Goal: Task Accomplishment & Management: Use online tool/utility

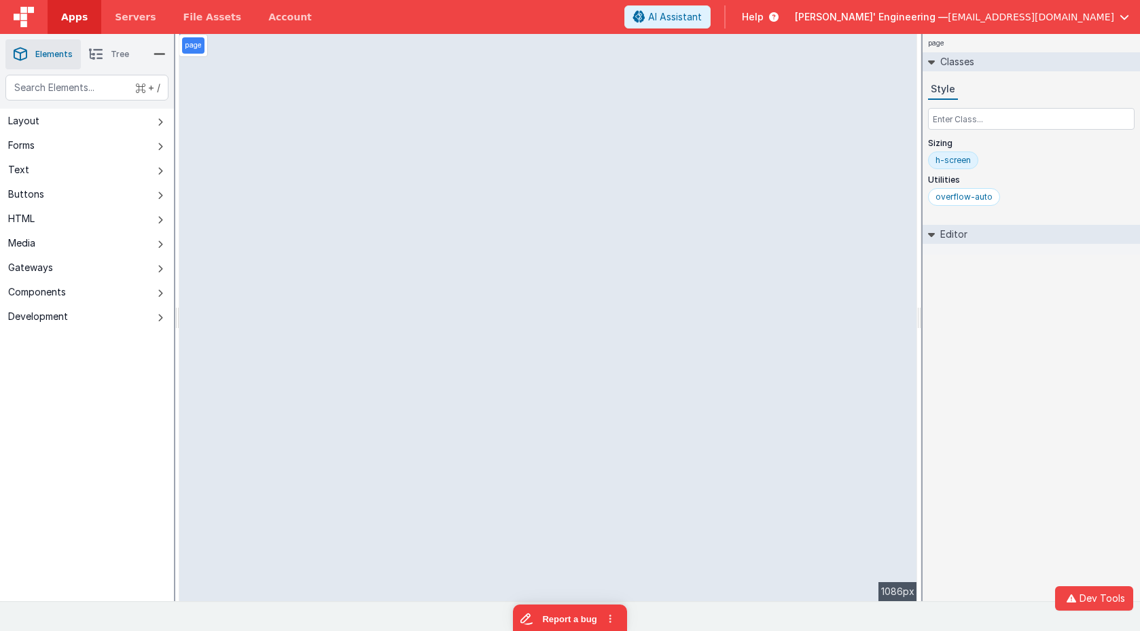
click at [62, 20] on span "Apps" at bounding box center [74, 17] width 26 height 14
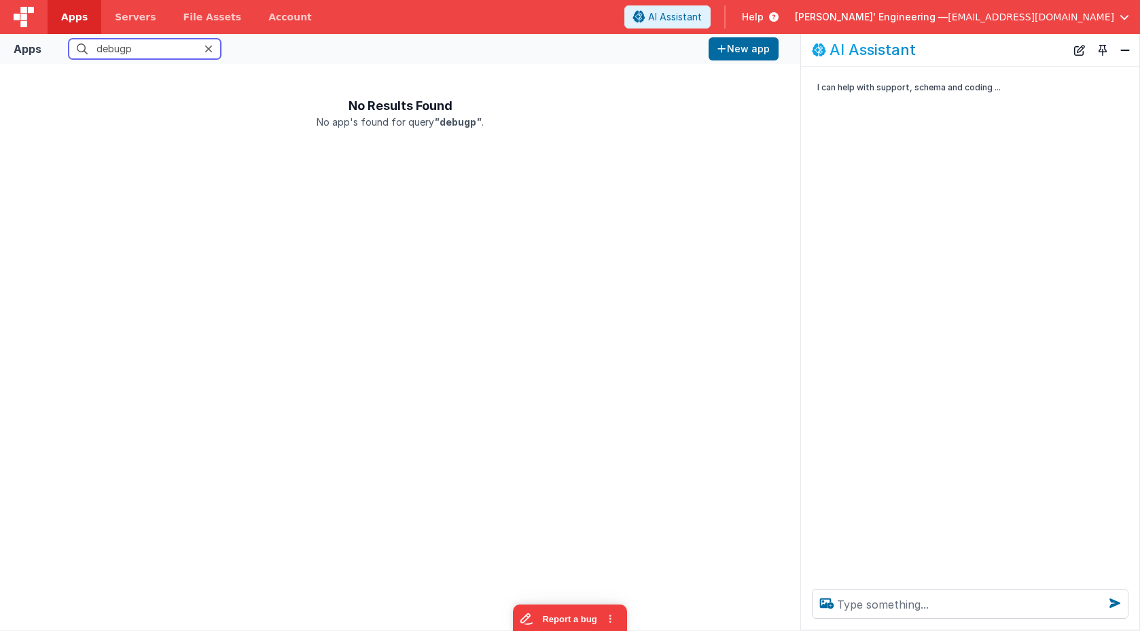
type input "debugp"
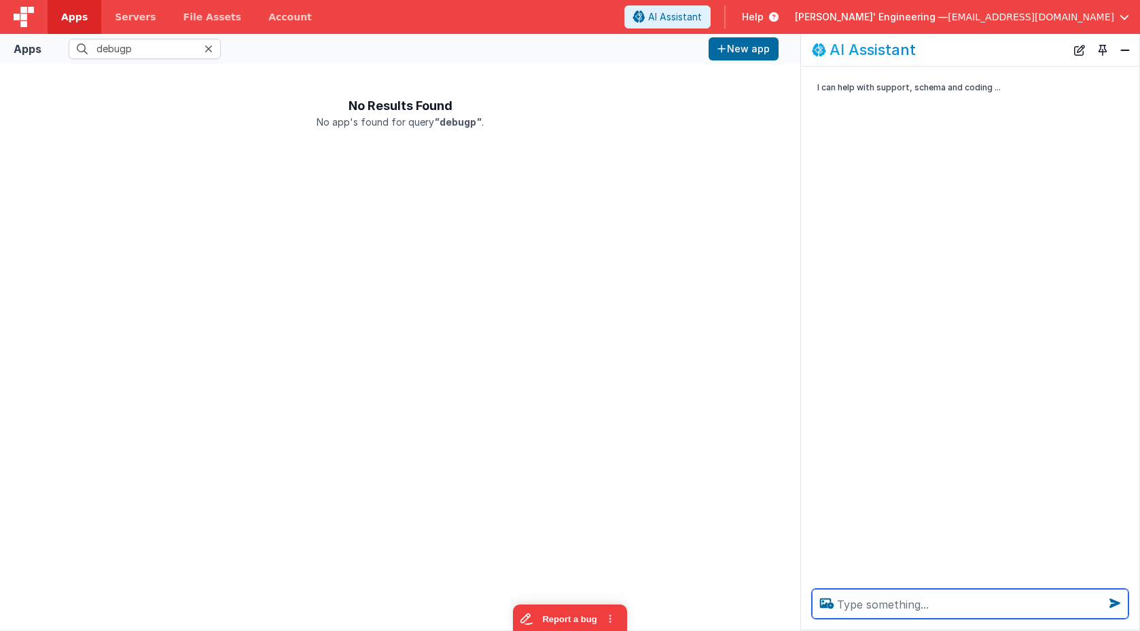
click at [859, 600] on textarea at bounding box center [970, 604] width 316 height 30
type textarea "debugp"
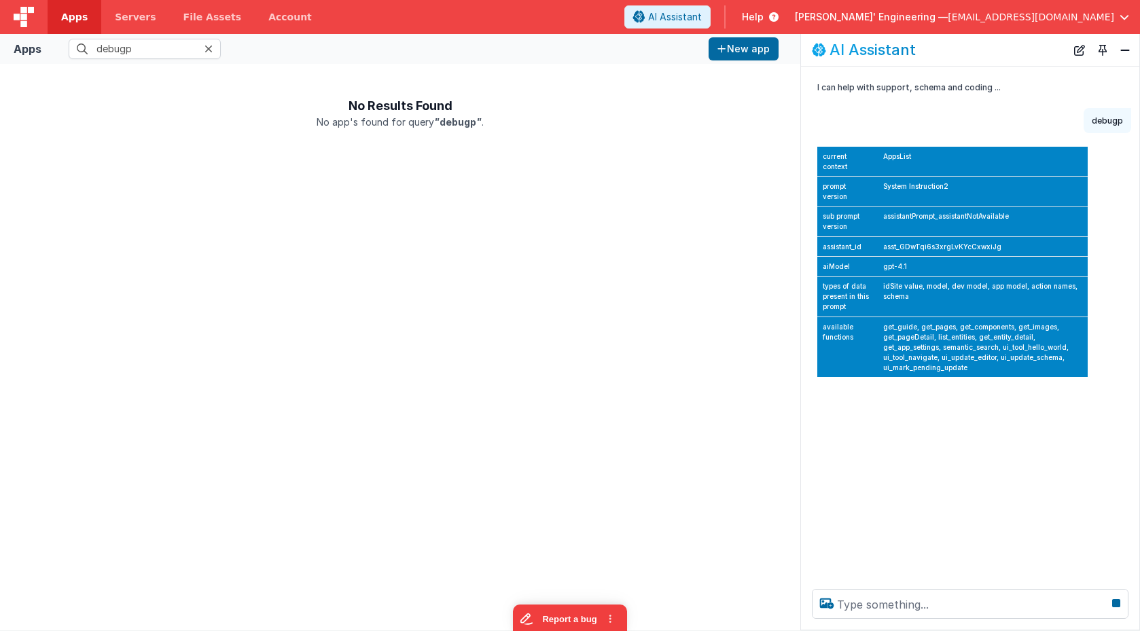
click at [213, 50] on div at bounding box center [212, 49] width 16 height 20
click at [207, 48] on icon at bounding box center [208, 48] width 8 height 11
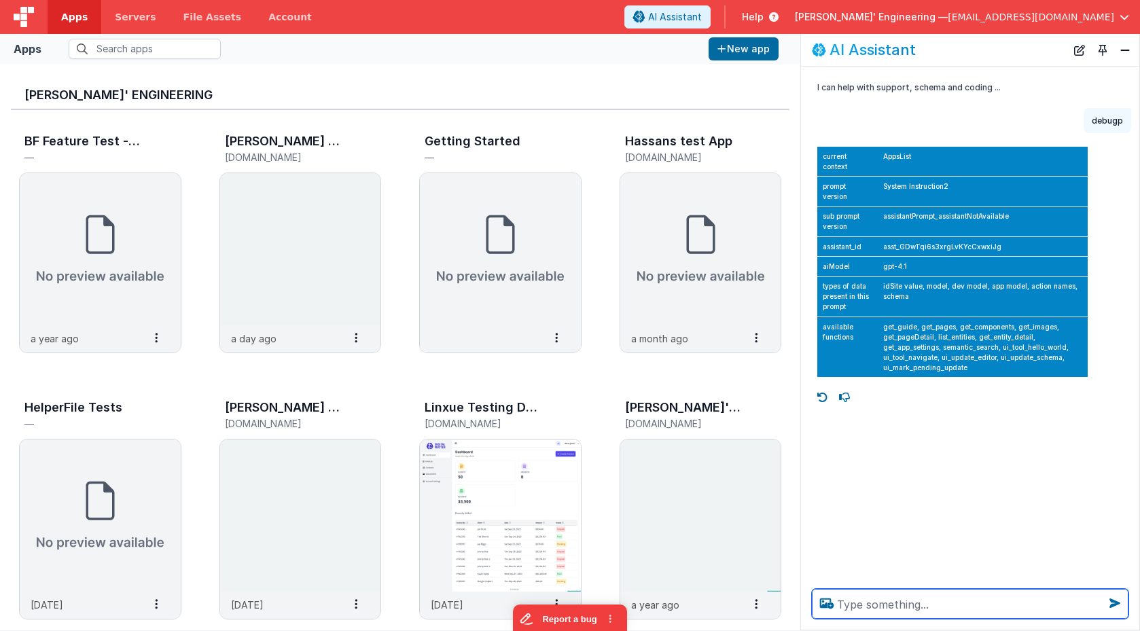
click at [883, 606] on textarea at bounding box center [970, 604] width 316 height 30
type textarea "how"
click at [67, 17] on span "Apps" at bounding box center [74, 17] width 26 height 14
click at [324, 227] on img at bounding box center [300, 249] width 161 height 152
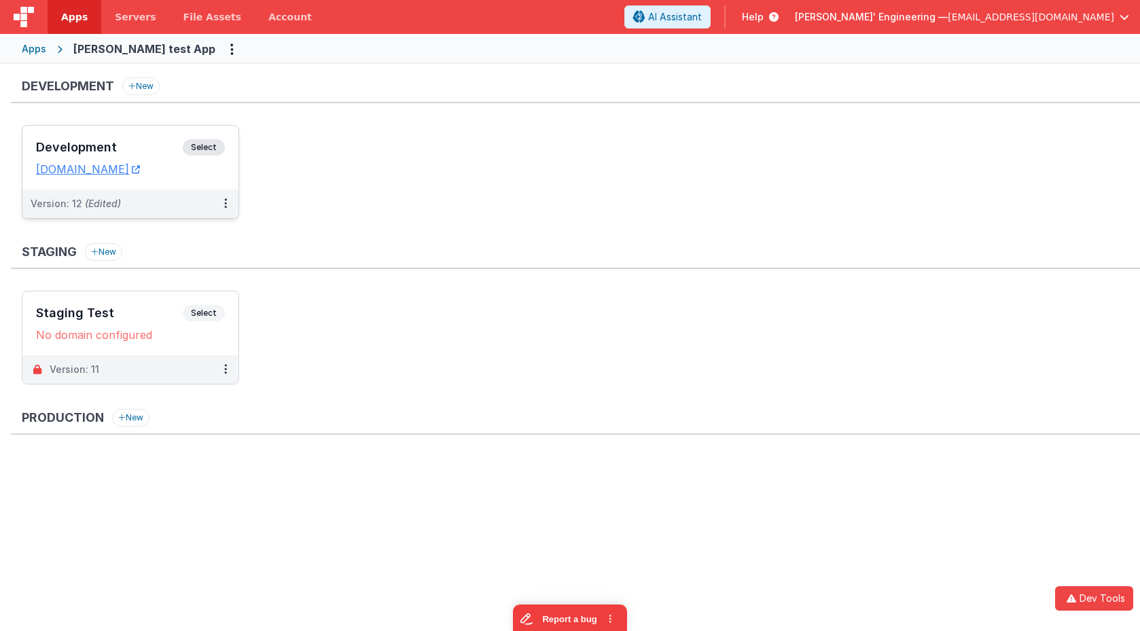
click at [210, 147] on span "Select" at bounding box center [204, 147] width 42 height 16
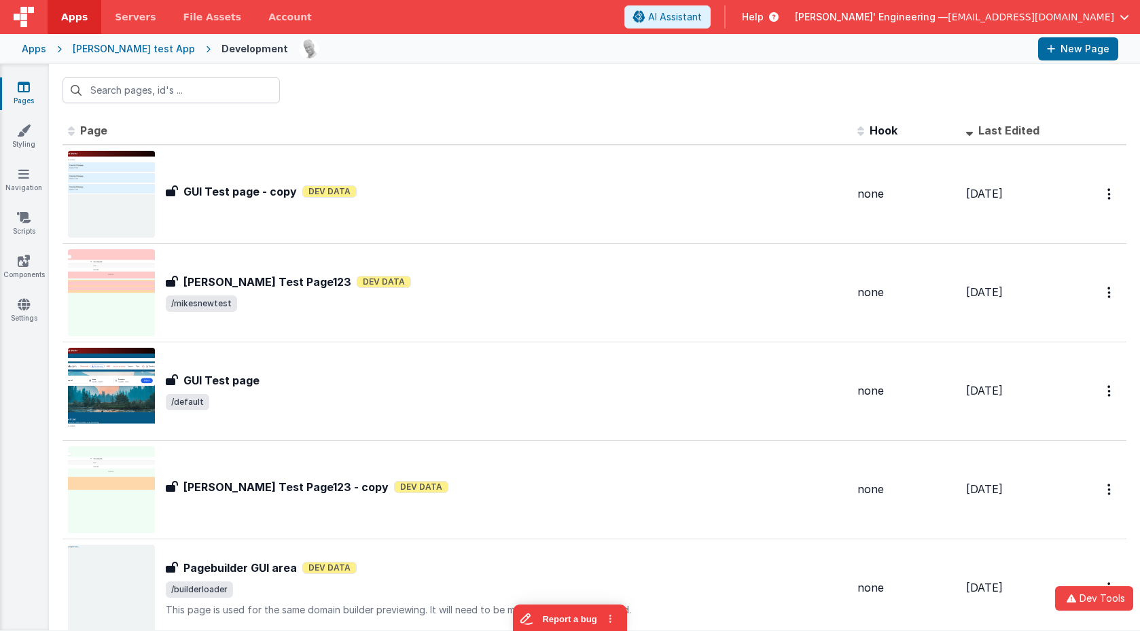
click at [31, 90] on link "Pages" at bounding box center [23, 93] width 49 height 27
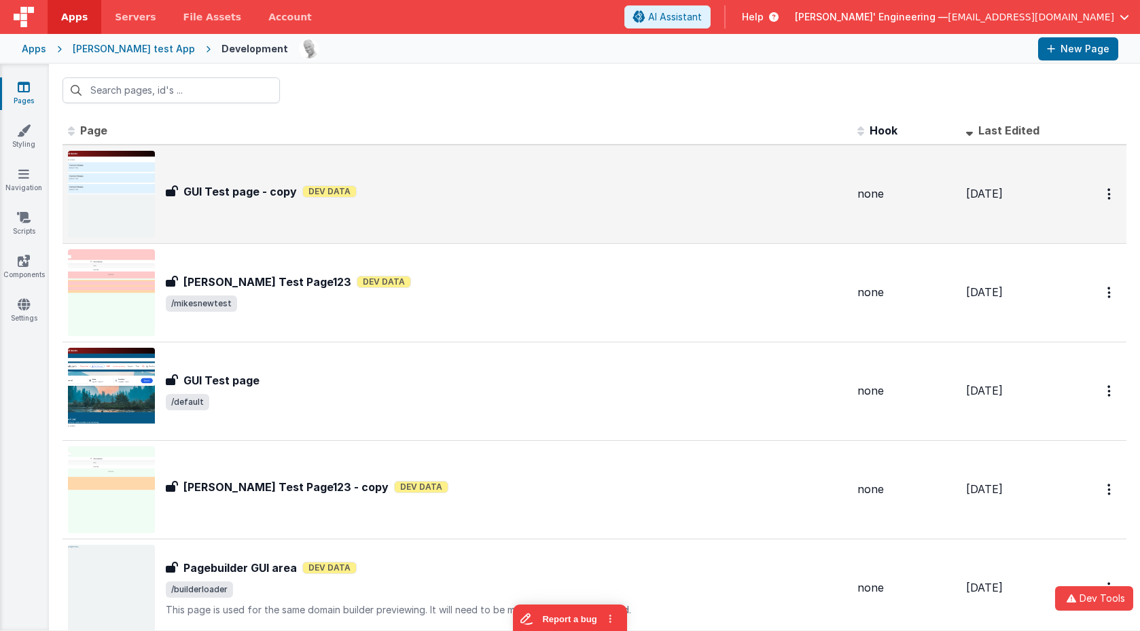
click at [117, 158] on img at bounding box center [111, 194] width 87 height 87
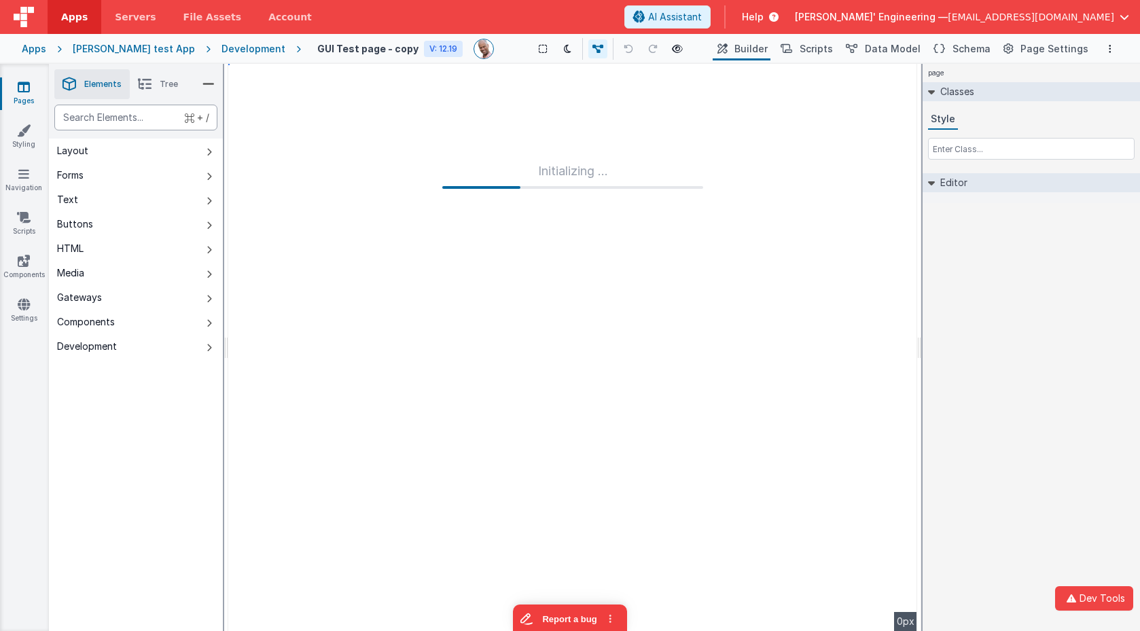
click at [94, 123] on div "text" at bounding box center [135, 118] width 163 height 26
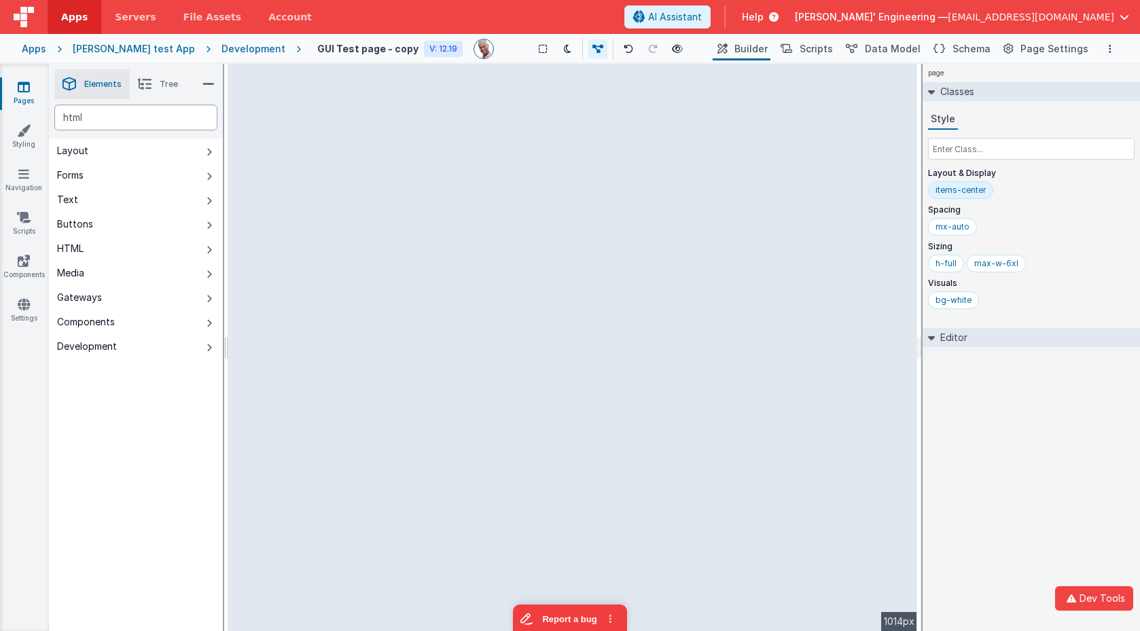
type div "html"
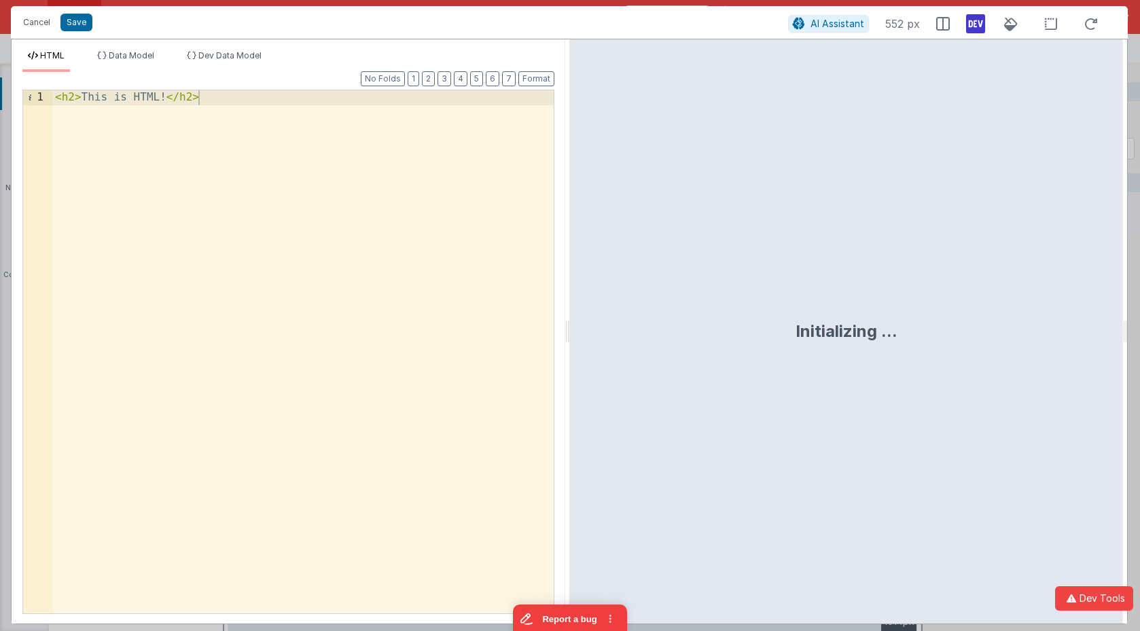
click at [333, 125] on div "< h2 > This is HTML! </ h2 >" at bounding box center [302, 379] width 501 height 578
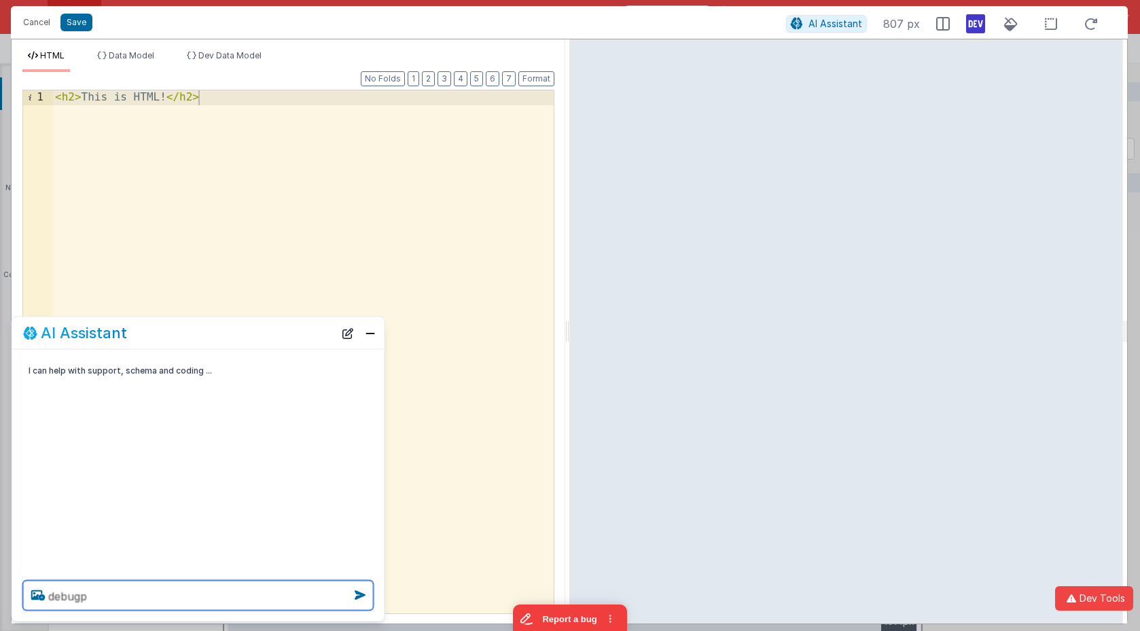
type textarea "debugp"
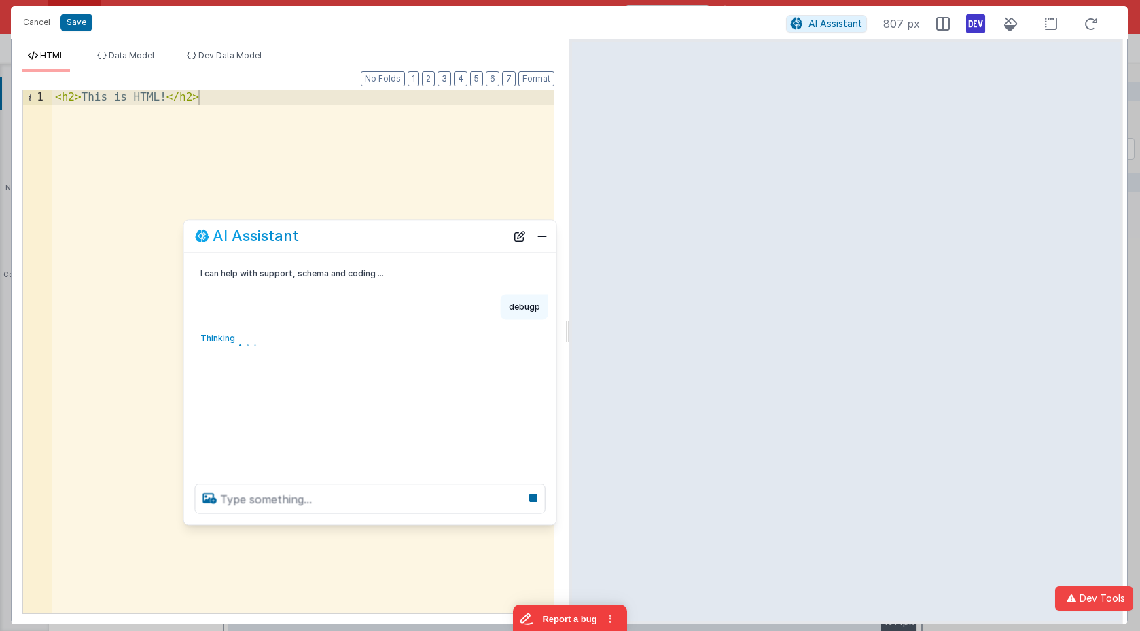
drag, startPoint x: 172, startPoint y: 339, endPoint x: 340, endPoint y: 245, distance: 192.1
click at [340, 244] on div "AI Assistant" at bounding box center [370, 236] width 372 height 32
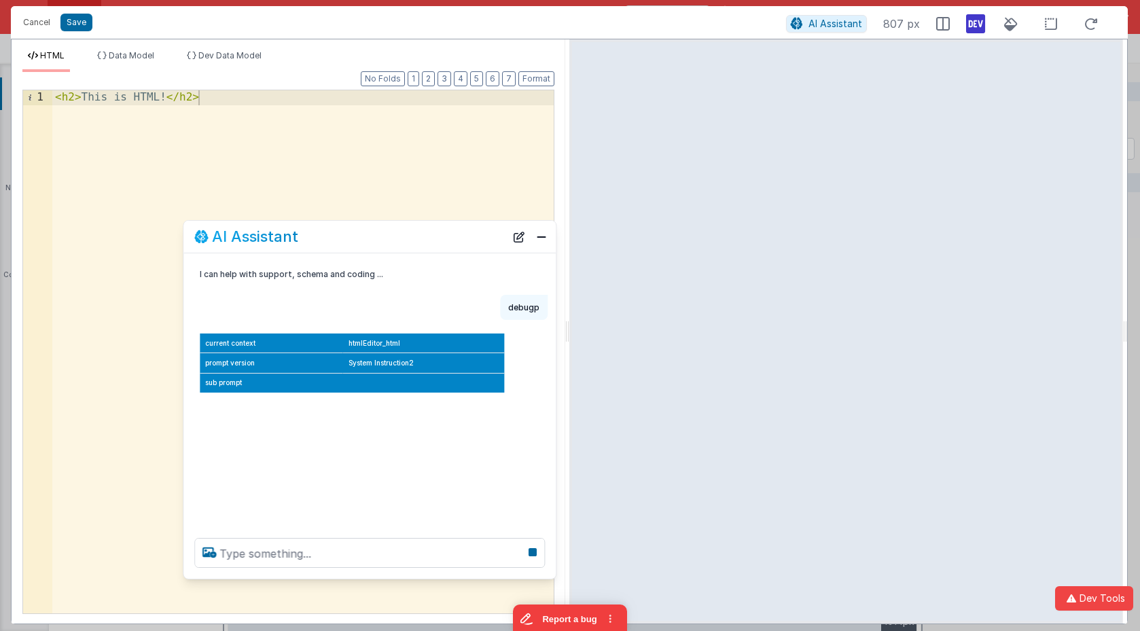
drag, startPoint x: 344, startPoint y: 524, endPoint x: 328, endPoint y: 565, distance: 43.6
click at [332, 579] on div at bounding box center [369, 553] width 372 height 52
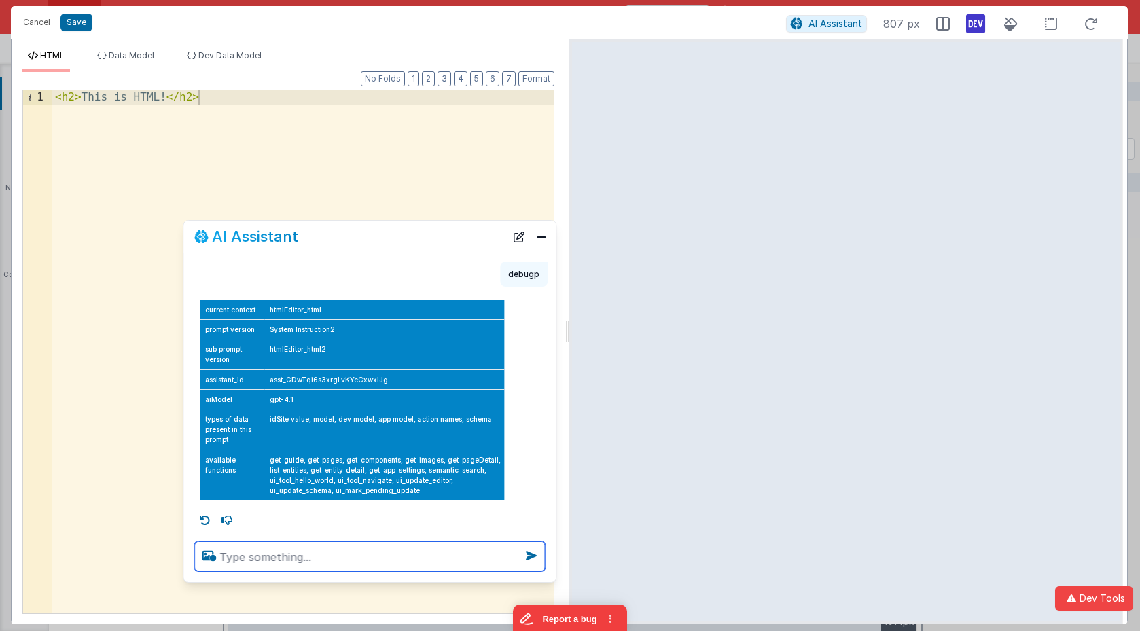
scroll to position [34, 0]
type textarea "can you see the html?"
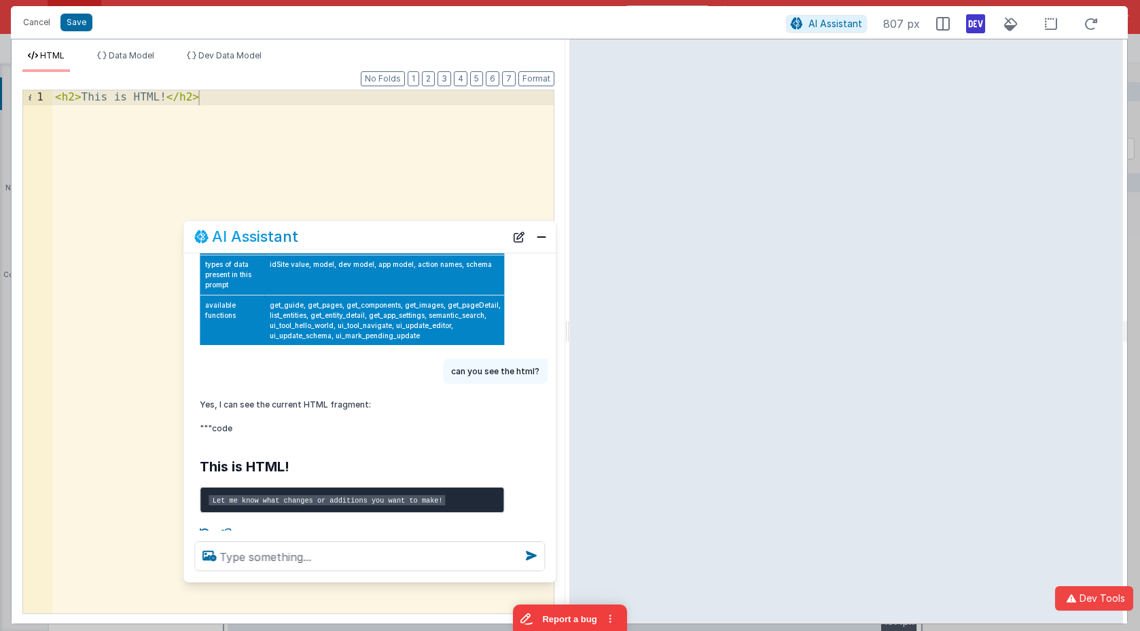
scroll to position [203, 0]
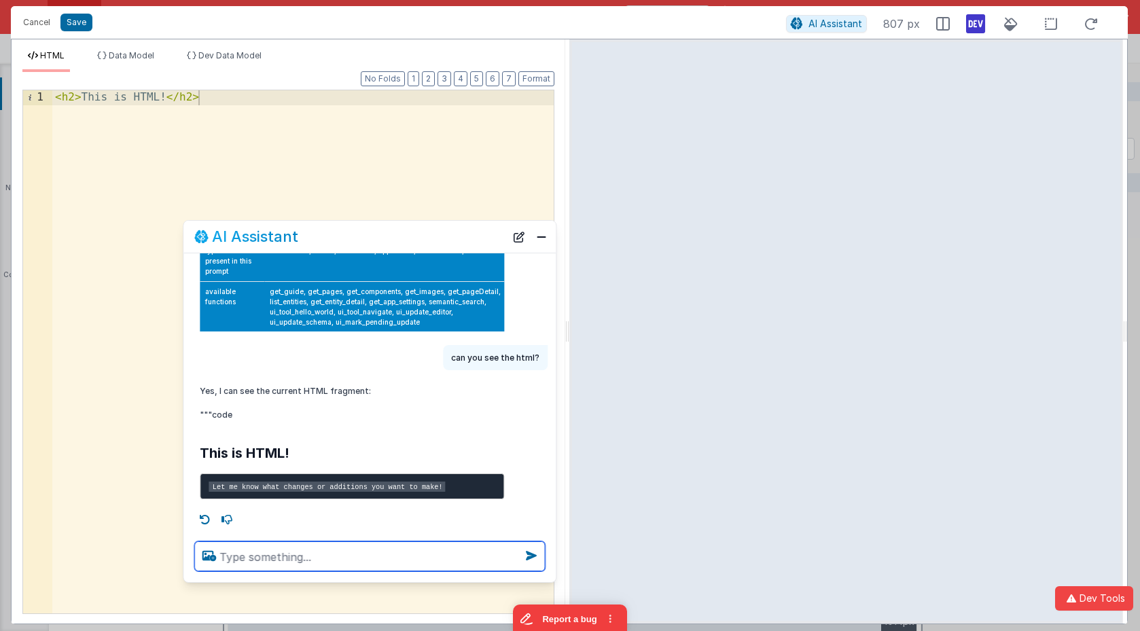
click at [289, 553] on textarea at bounding box center [369, 556] width 350 height 30
type textarea "change it to a hellow world page"
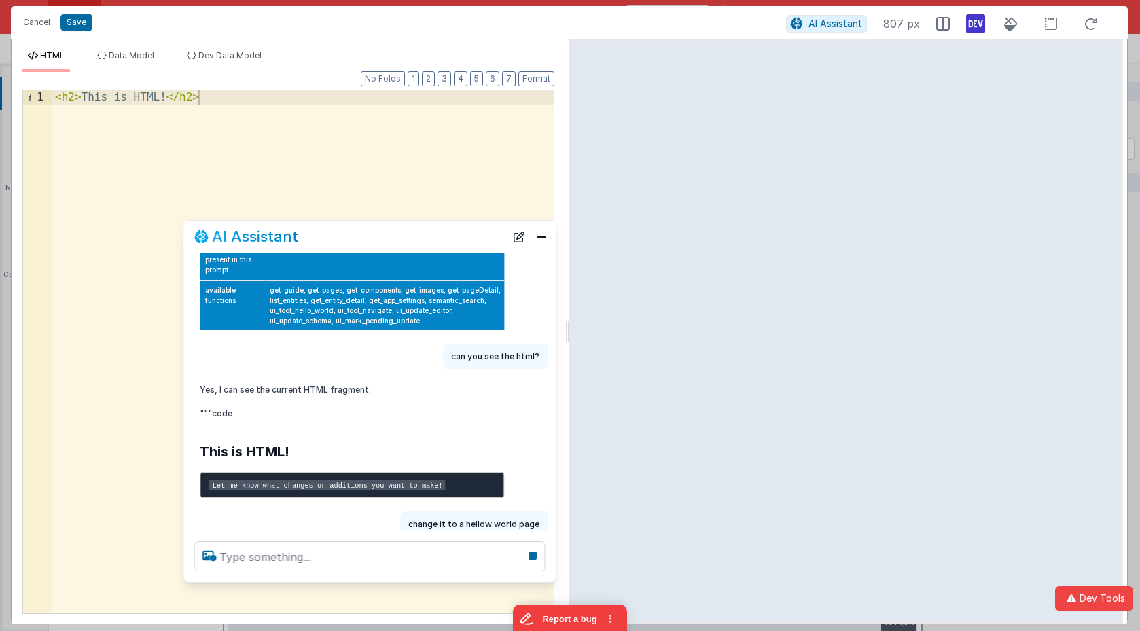
scroll to position [274, 0]
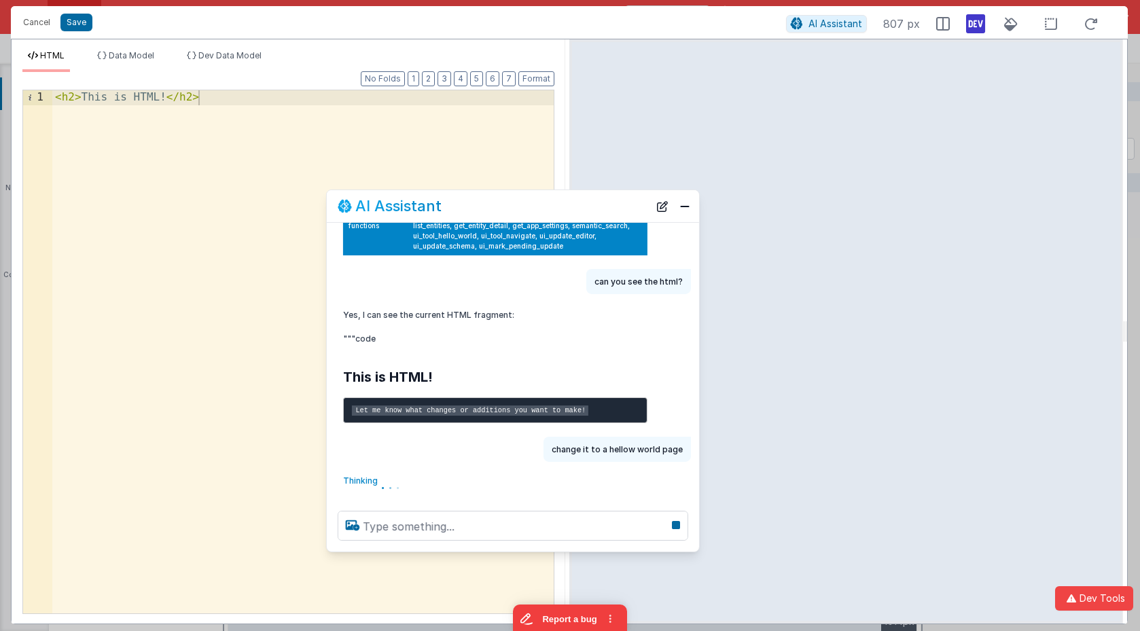
drag, startPoint x: 328, startPoint y: 238, endPoint x: 471, endPoint y: 208, distance: 145.8
click at [471, 208] on div "AI Assistant" at bounding box center [493, 206] width 311 height 16
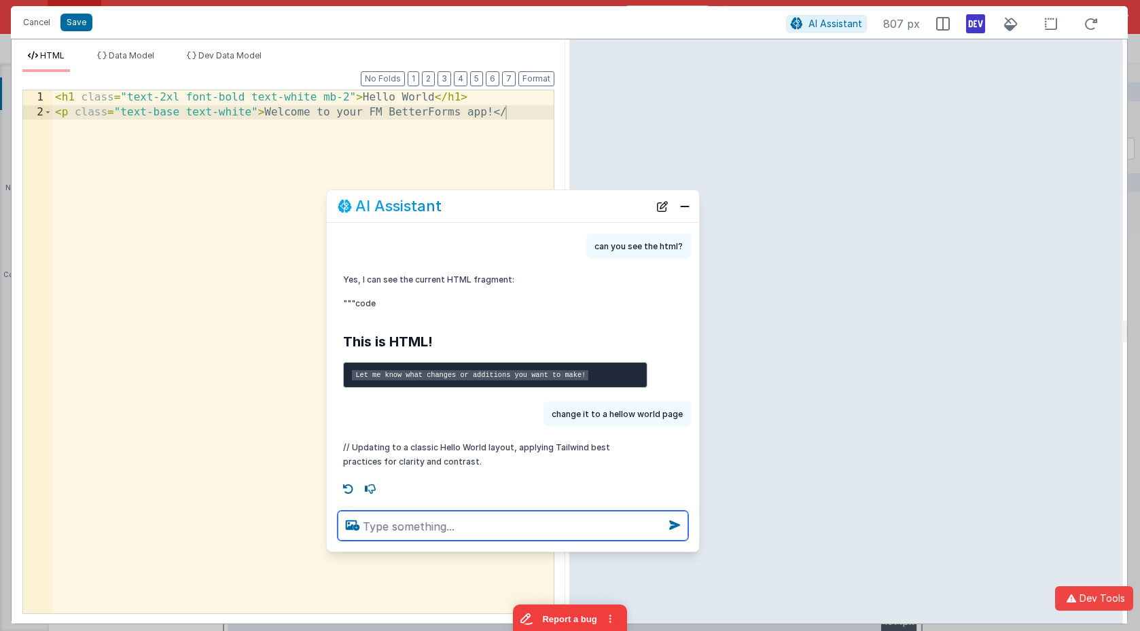
scroll to position [310, 0]
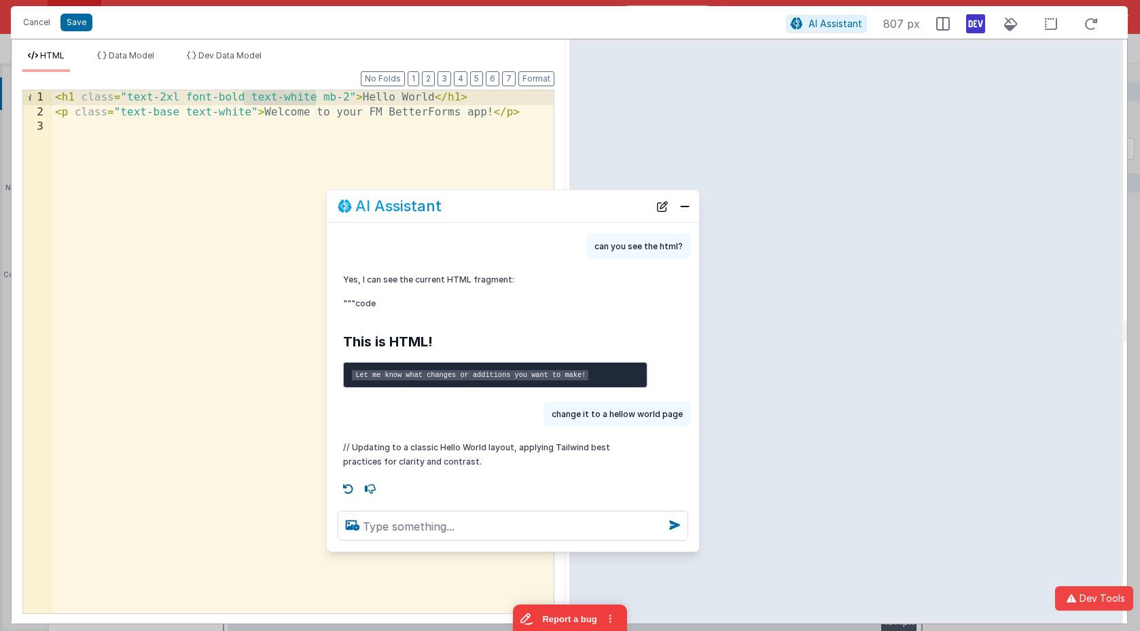
drag, startPoint x: 314, startPoint y: 98, endPoint x: 245, endPoint y: 98, distance: 69.3
click at [245, 98] on div "< h1 class = "text-2xl font-bold text-white mb-2" > Hello World </ h1 > < p cla…" at bounding box center [302, 366] width 501 height 552
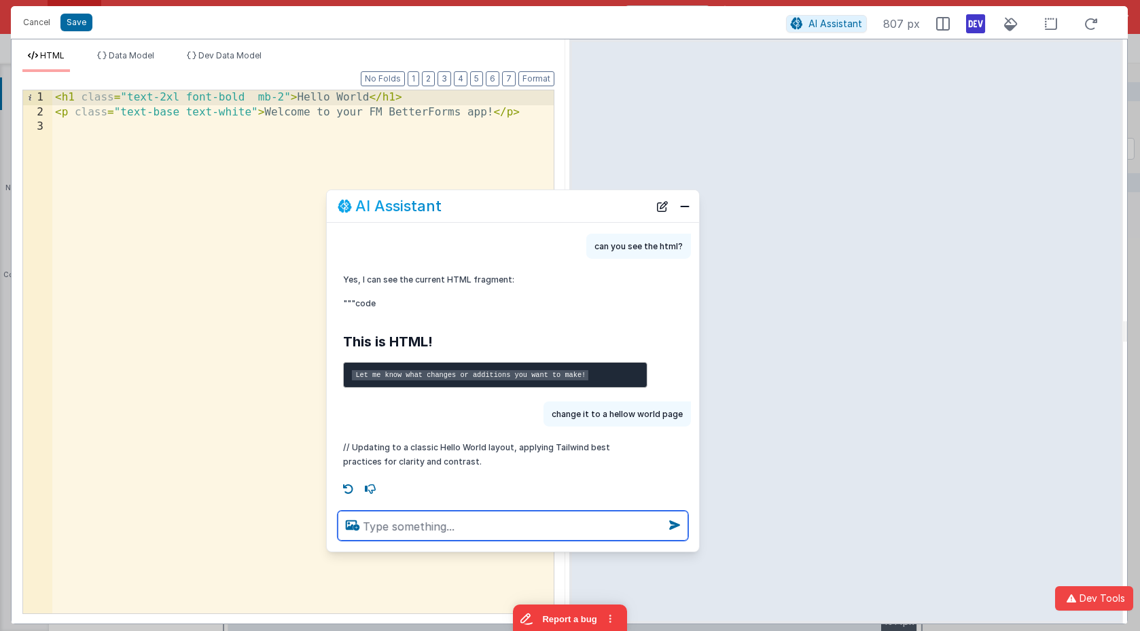
click at [473, 528] on textarea at bounding box center [513, 526] width 350 height 30
type textarea "make it super fancy"
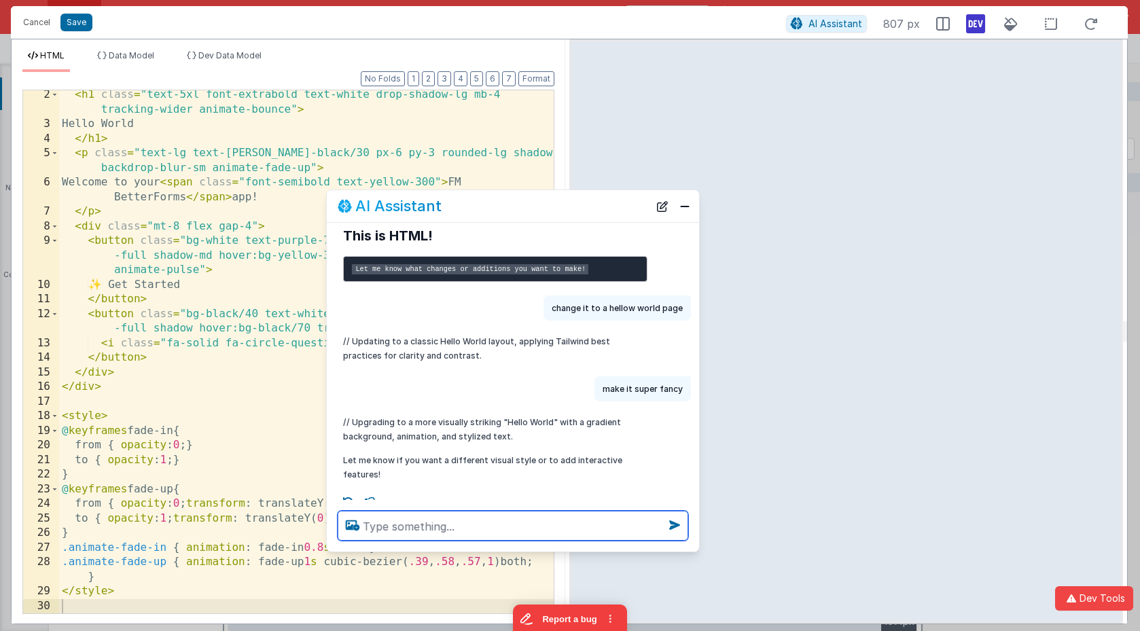
scroll to position [429, 0]
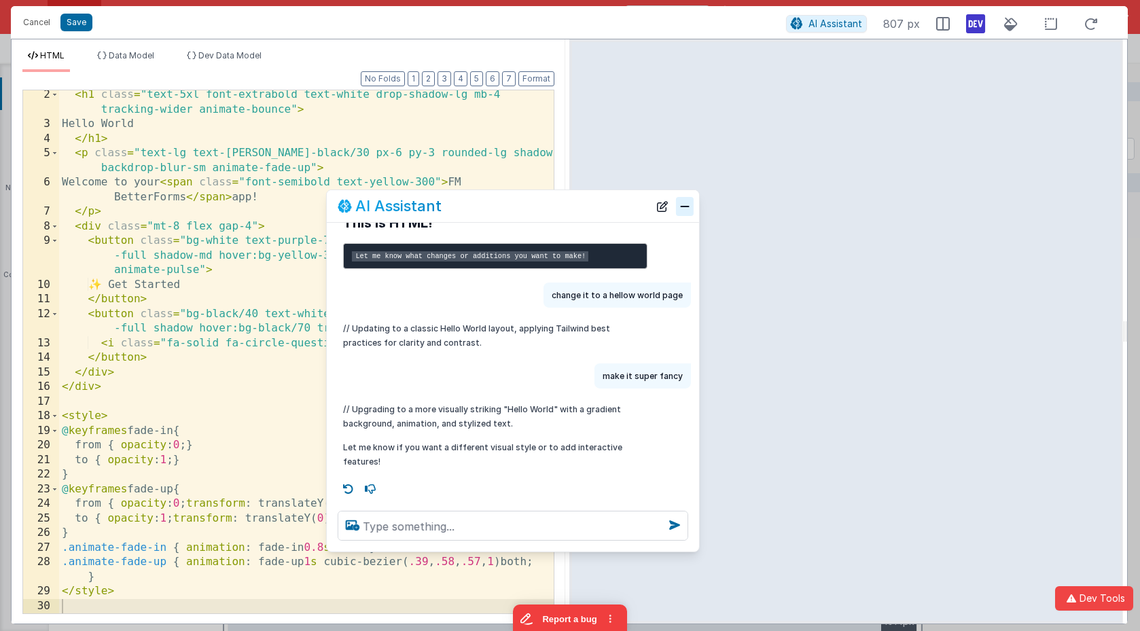
click at [682, 208] on button "Close" at bounding box center [685, 205] width 18 height 19
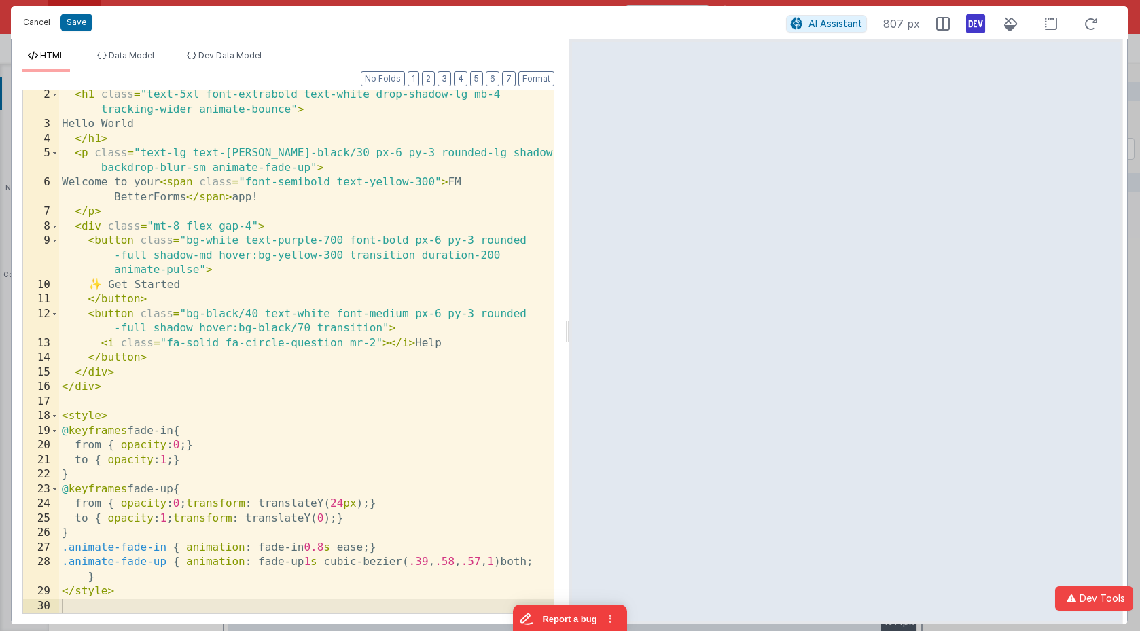
click at [43, 16] on button "Cancel" at bounding box center [36, 22] width 41 height 19
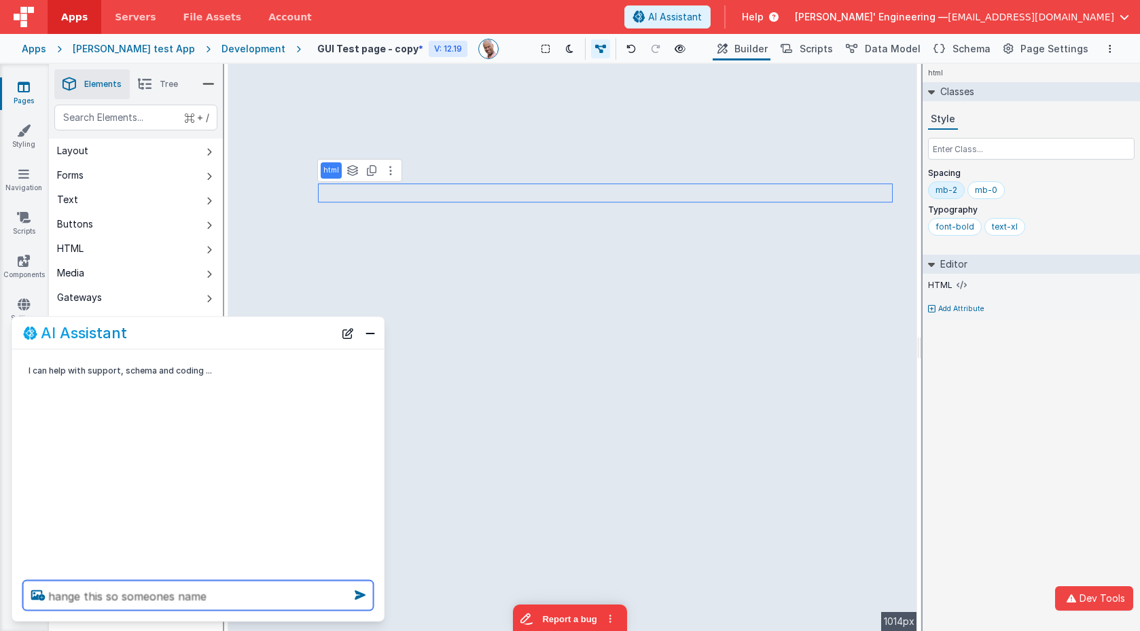
type textarea "hange this so someones name"
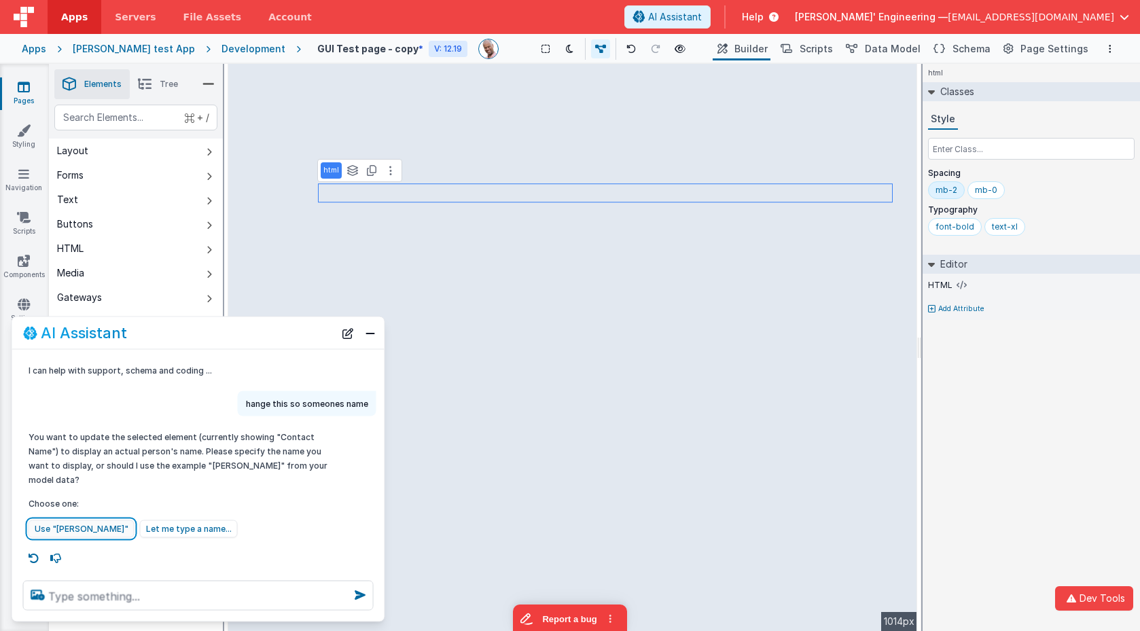
click at [83, 529] on button "Use "Charles J."" at bounding box center [82, 529] width 106 height 18
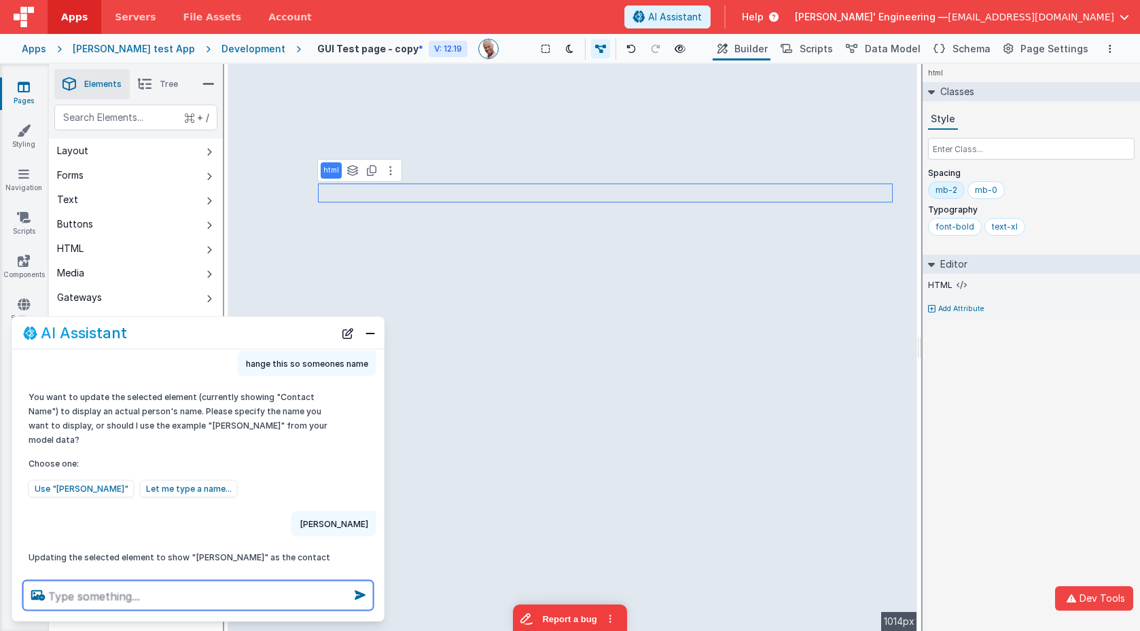
scroll to position [66, 0]
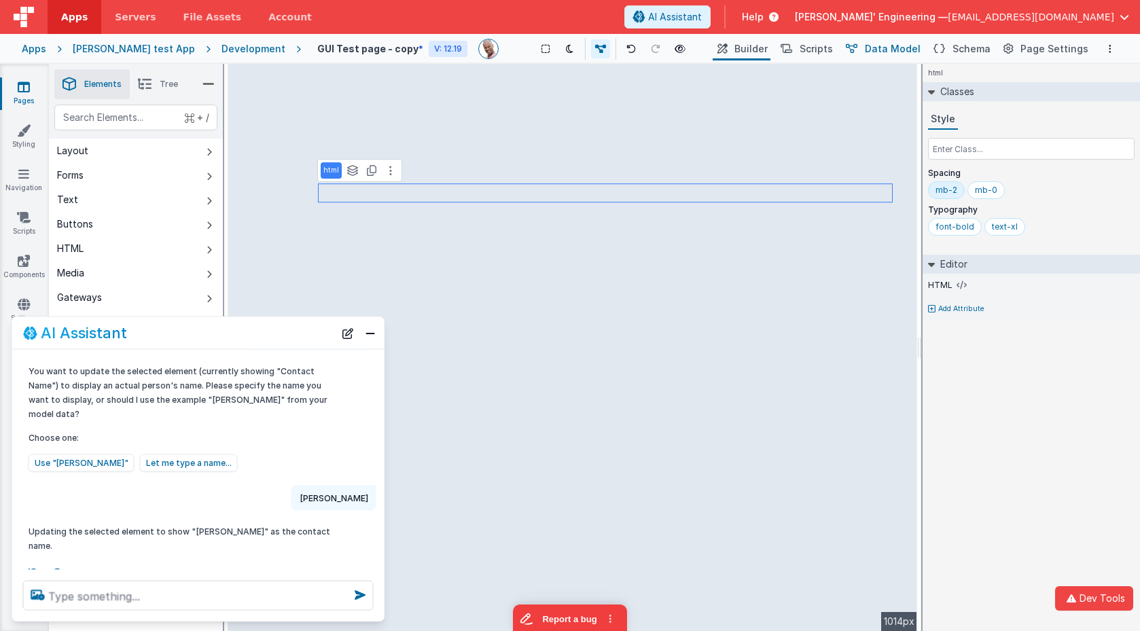
click at [892, 47] on span "Data Model" at bounding box center [892, 49] width 56 height 14
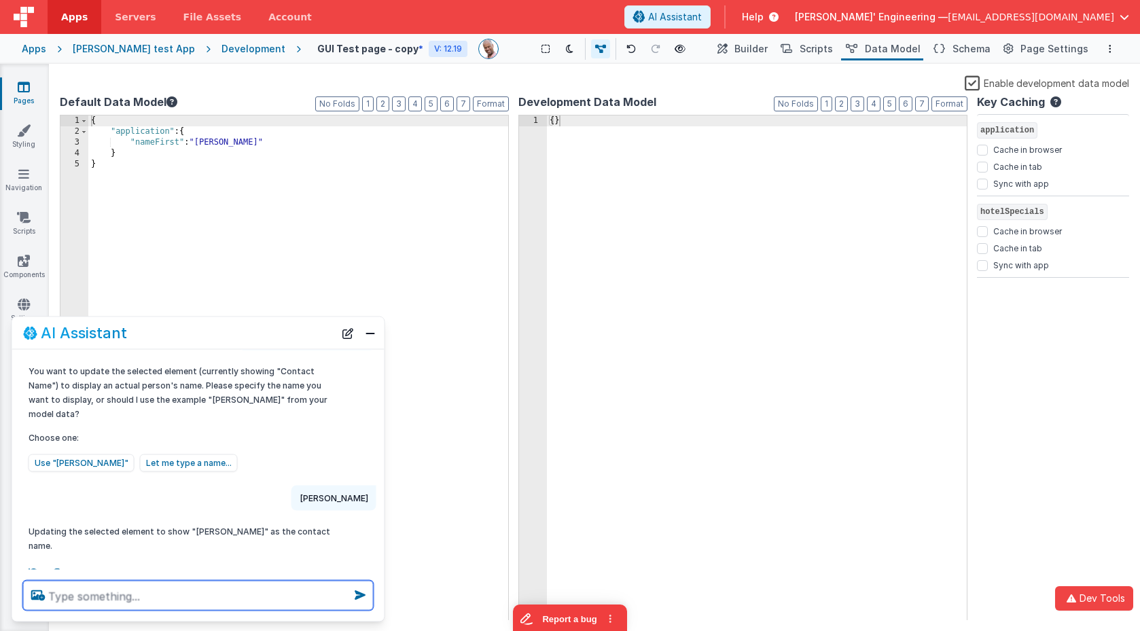
click at [139, 593] on textarea at bounding box center [198, 596] width 350 height 30
type textarea "create. a fake invoice"
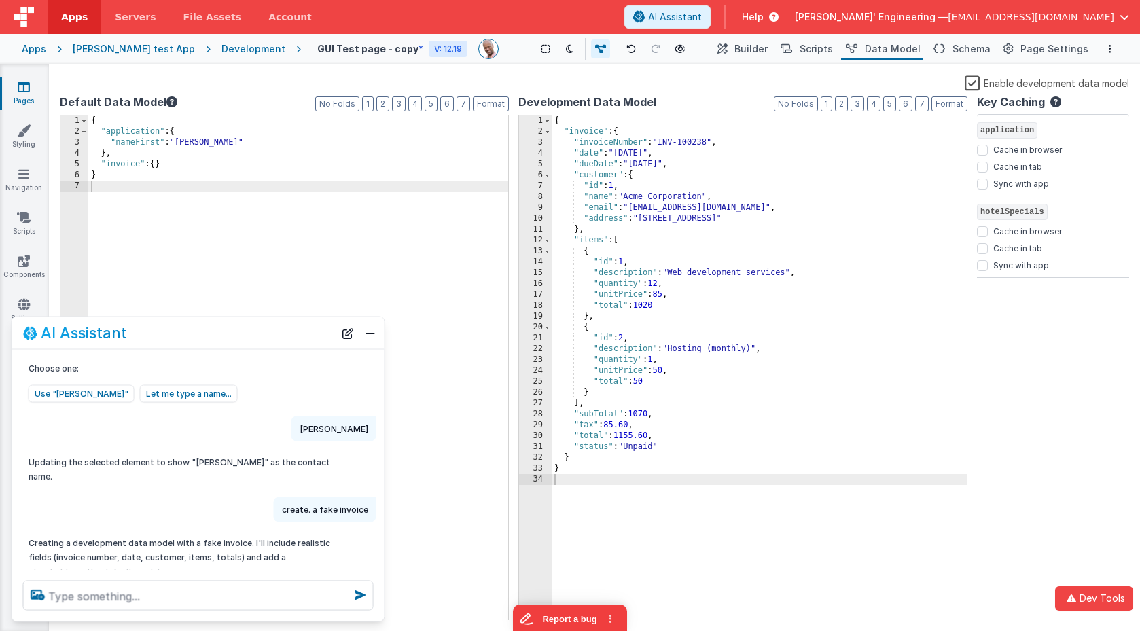
scroll to position [161, 0]
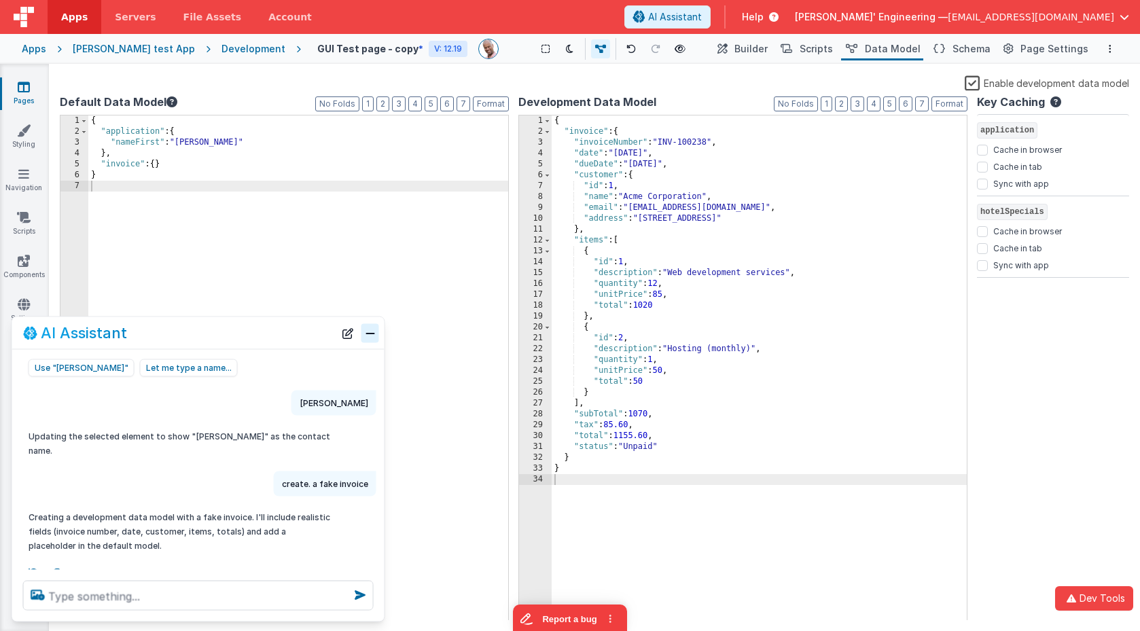
click at [369, 330] on button "Close" at bounding box center [370, 332] width 18 height 19
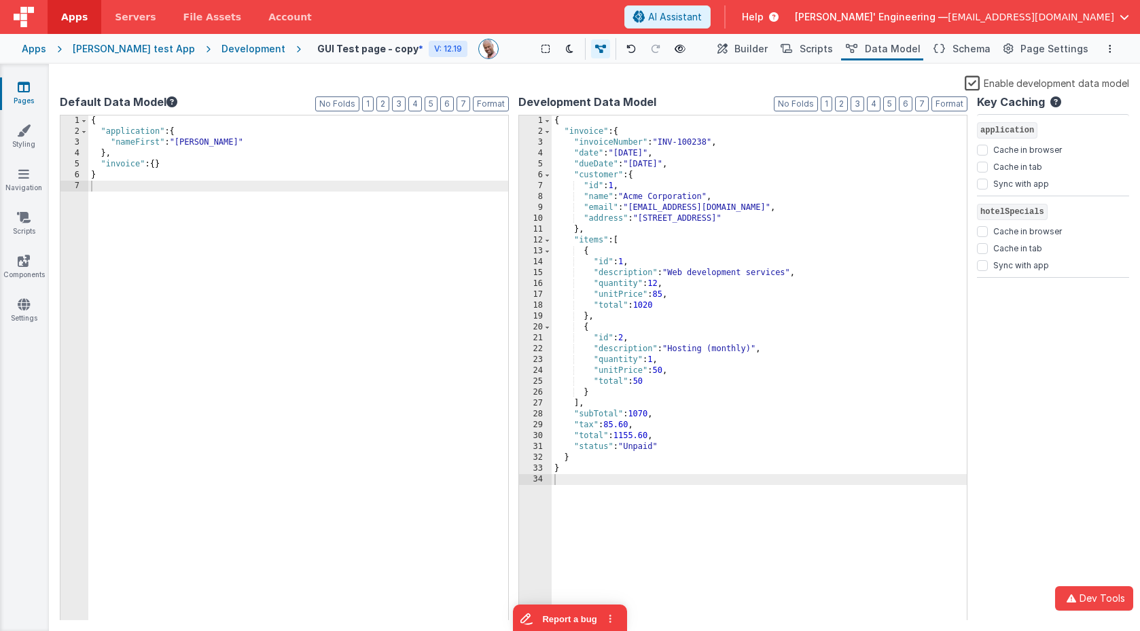
click at [132, 47] on div "Charles GUI test App" at bounding box center [134, 49] width 122 height 14
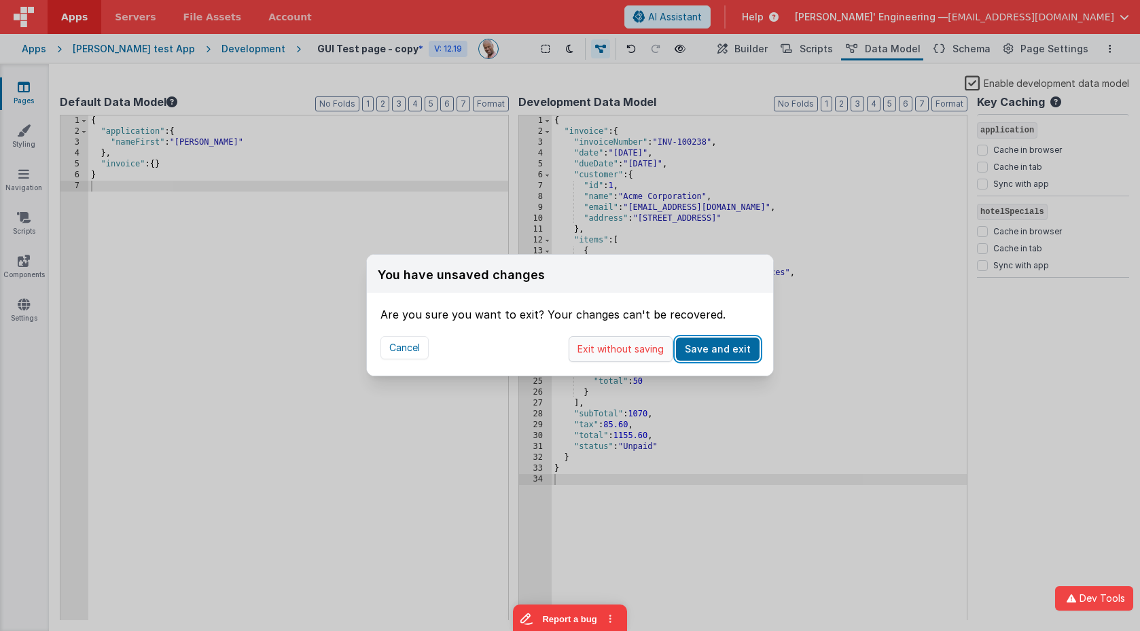
drag, startPoint x: 722, startPoint y: 353, endPoint x: 630, endPoint y: 355, distance: 91.7
click at [630, 356] on div "Exit without saving Save and exit" at bounding box center [663, 349] width 191 height 26
click at [630, 355] on button "Exit without saving" at bounding box center [620, 349] width 104 height 26
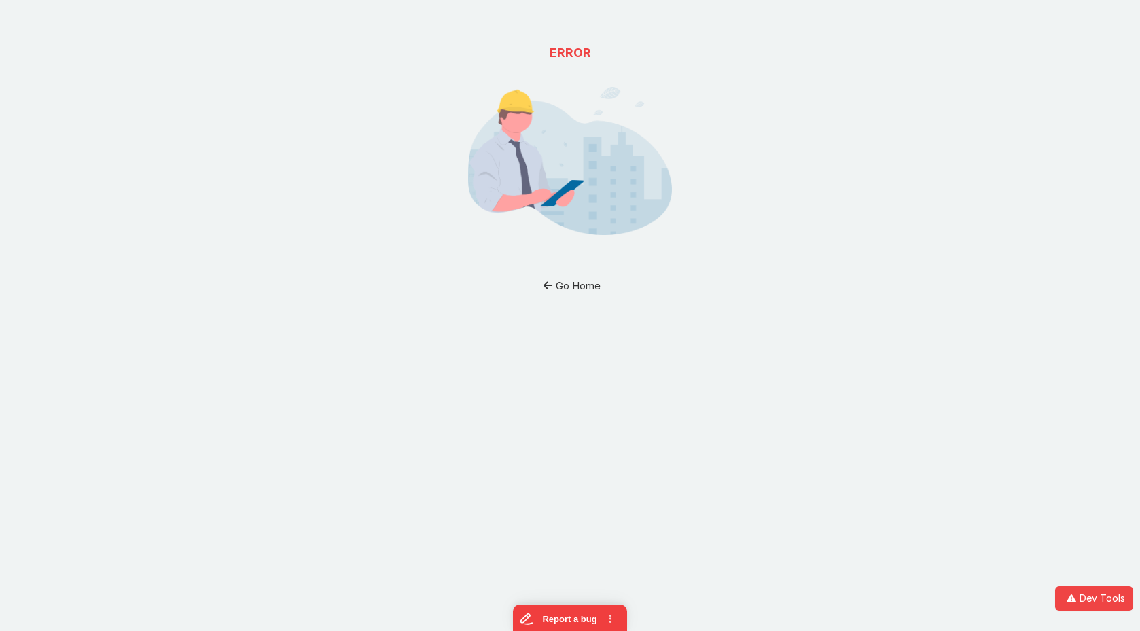
click at [571, 289] on button "Go Home" at bounding box center [569, 285] width 79 height 25
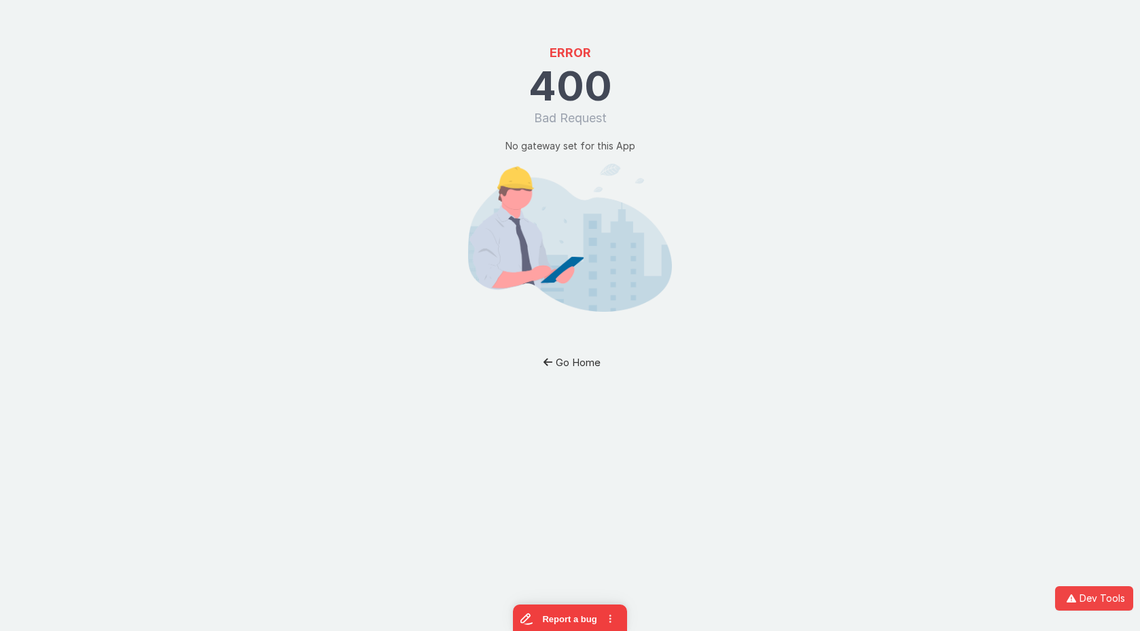
click at [562, 360] on button "Go Home" at bounding box center [569, 362] width 79 height 25
click at [585, 362] on button "Go Home" at bounding box center [569, 362] width 79 height 25
click at [580, 358] on button "Go Home" at bounding box center [569, 362] width 79 height 25
click at [543, 359] on icon "button" at bounding box center [548, 362] width 16 height 10
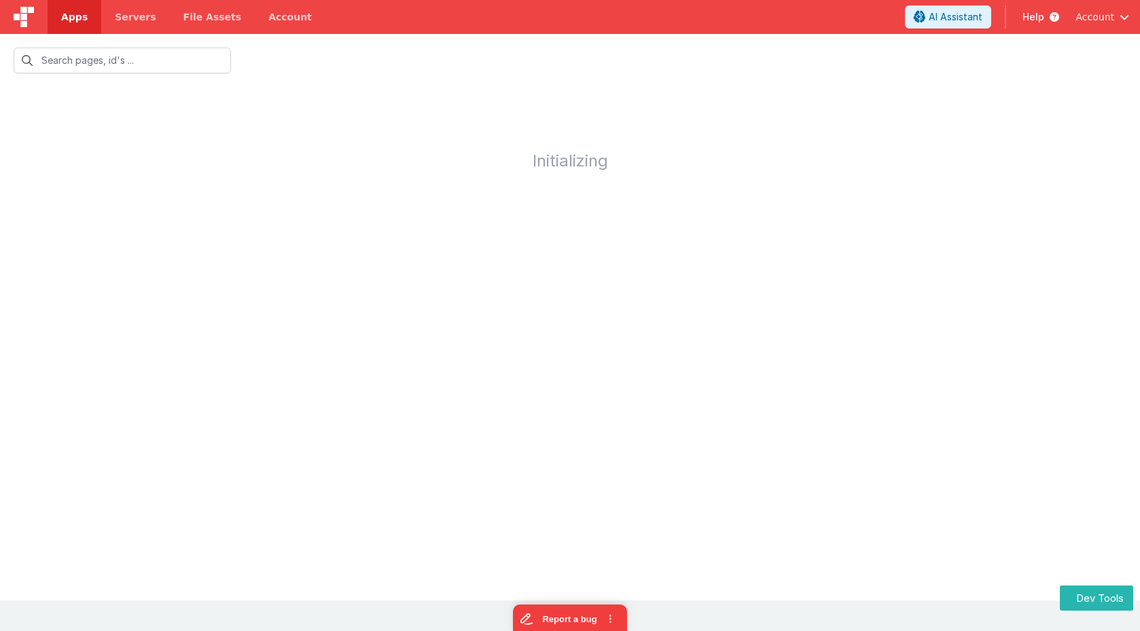
click at [33, 18] on img at bounding box center [24, 17] width 20 height 20
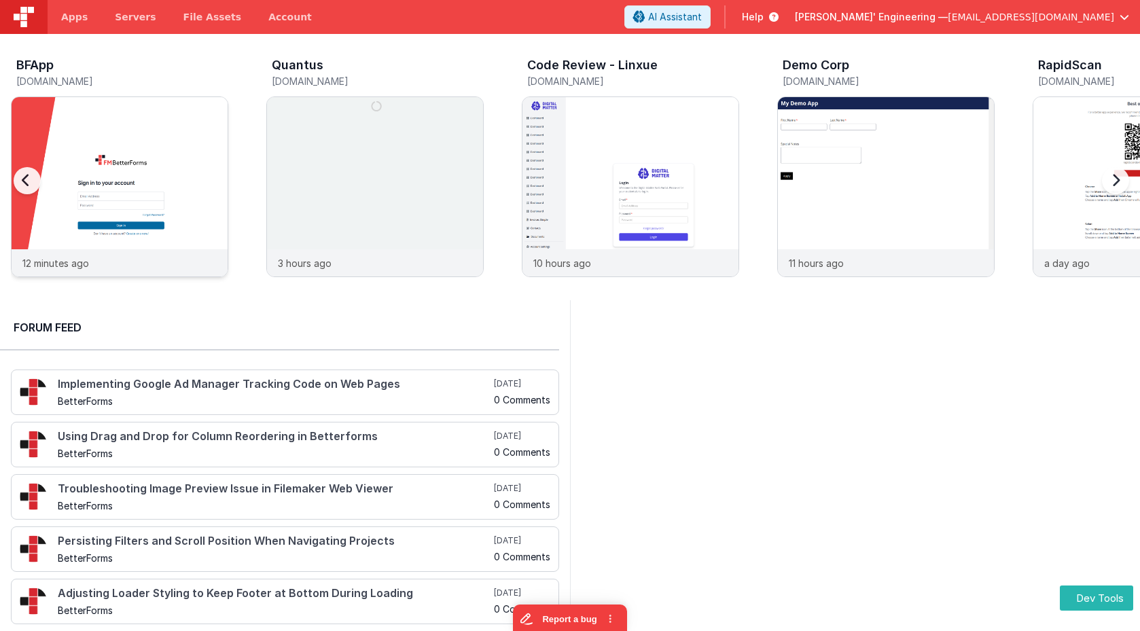
click at [128, 107] on img at bounding box center [120, 205] width 216 height 216
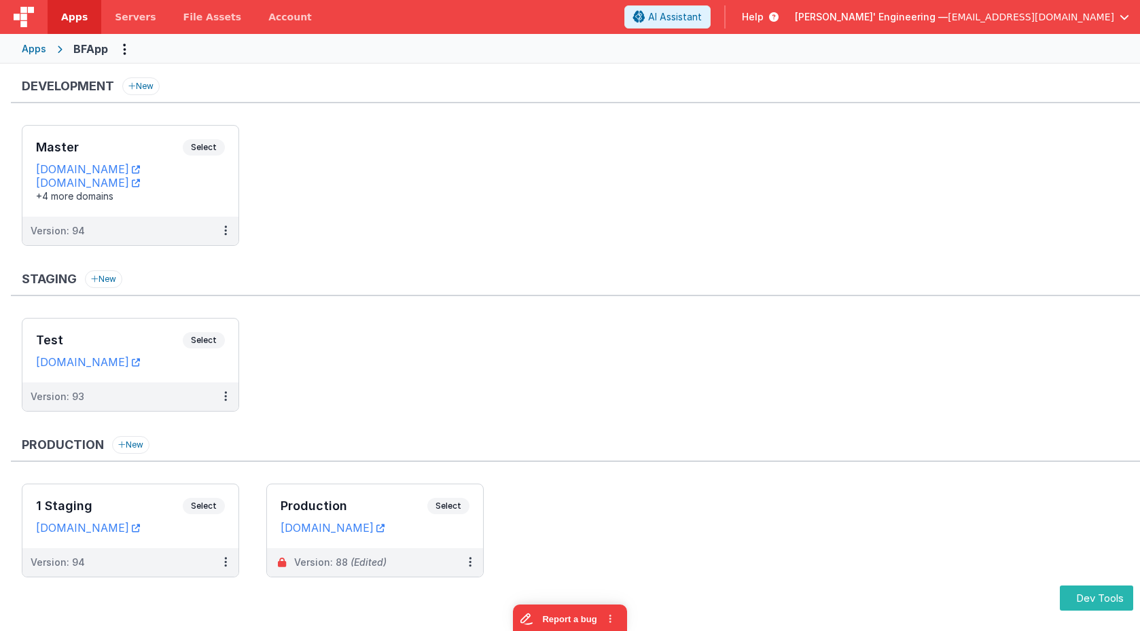
click at [335, 158] on ul "Master Select URLs [DOMAIN_NAME] [DOMAIN_NAME] +4 more domains Version: 94" at bounding box center [581, 192] width 1118 height 134
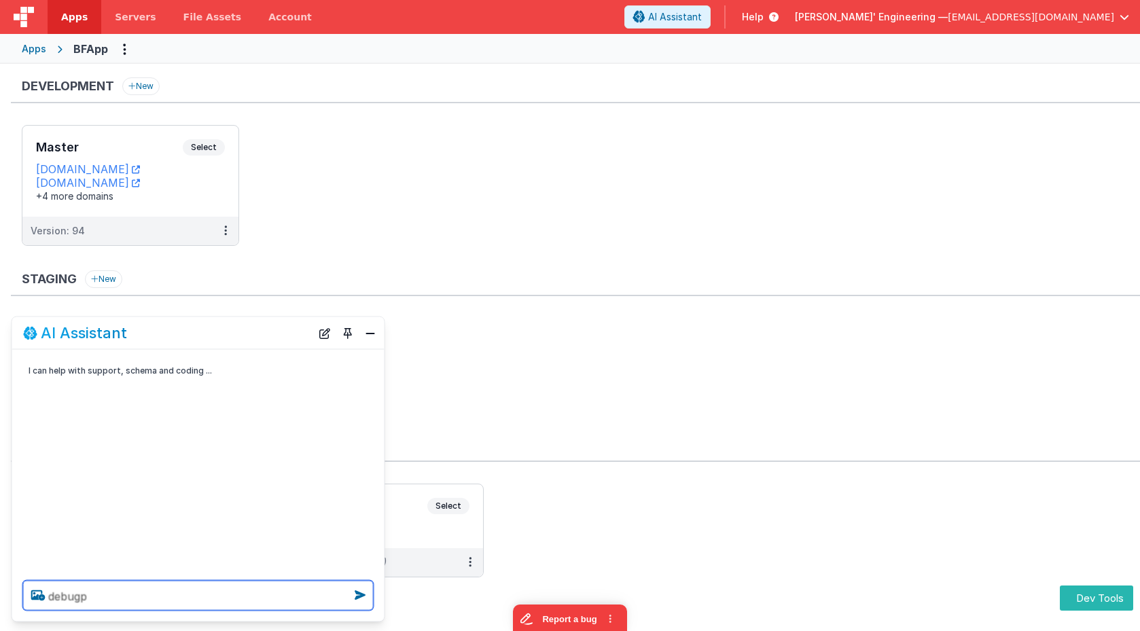
type textarea "debugp"
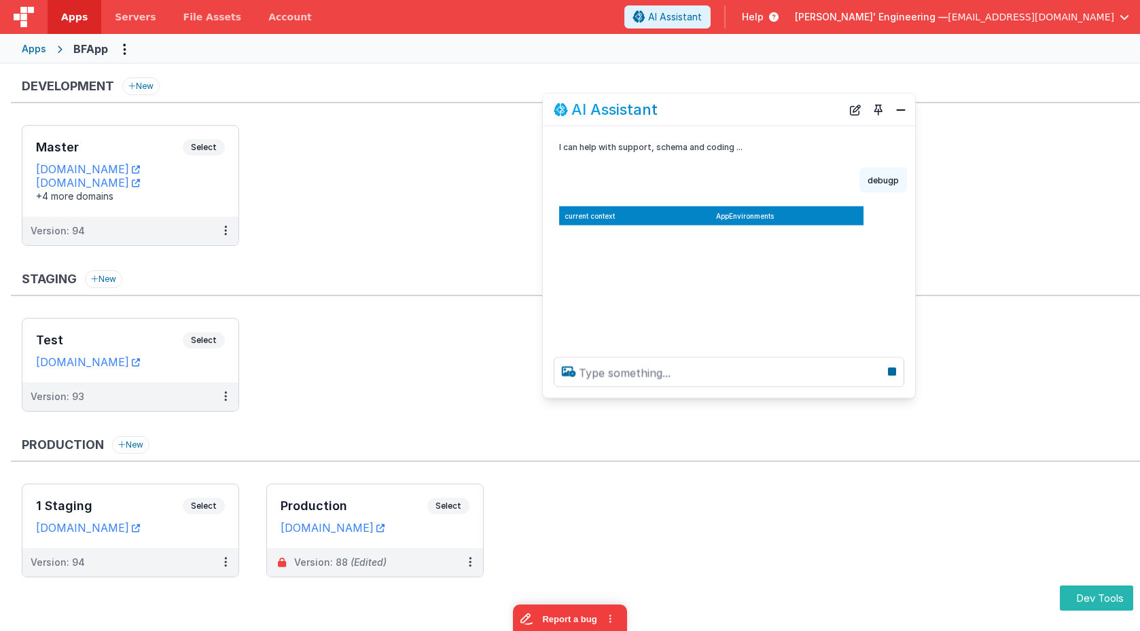
drag, startPoint x: 311, startPoint y: 326, endPoint x: 769, endPoint y: 121, distance: 501.6
click at [769, 117] on div "AI Assistant" at bounding box center [729, 110] width 372 height 32
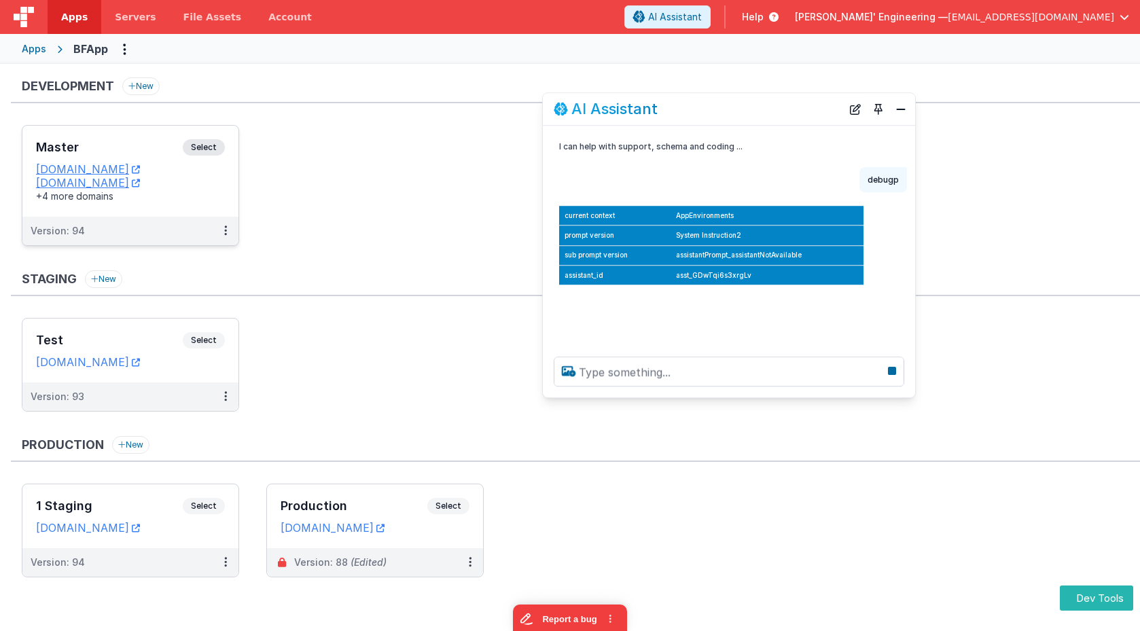
click at [215, 142] on span "Select" at bounding box center [204, 147] width 42 height 16
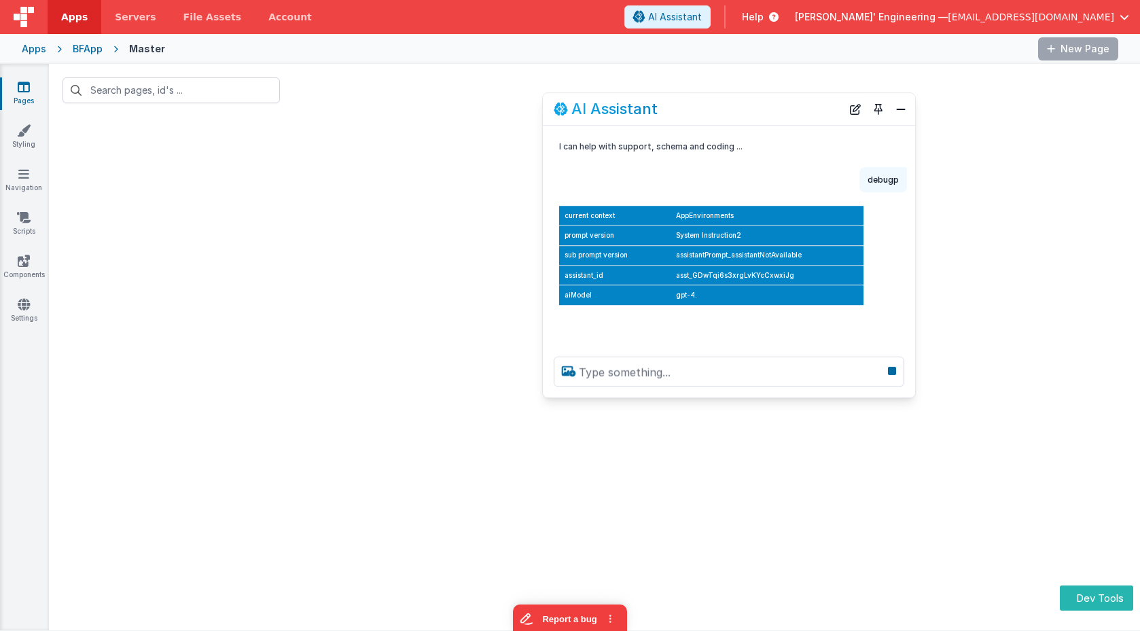
click at [40, 50] on div "Apps" at bounding box center [34, 49] width 24 height 14
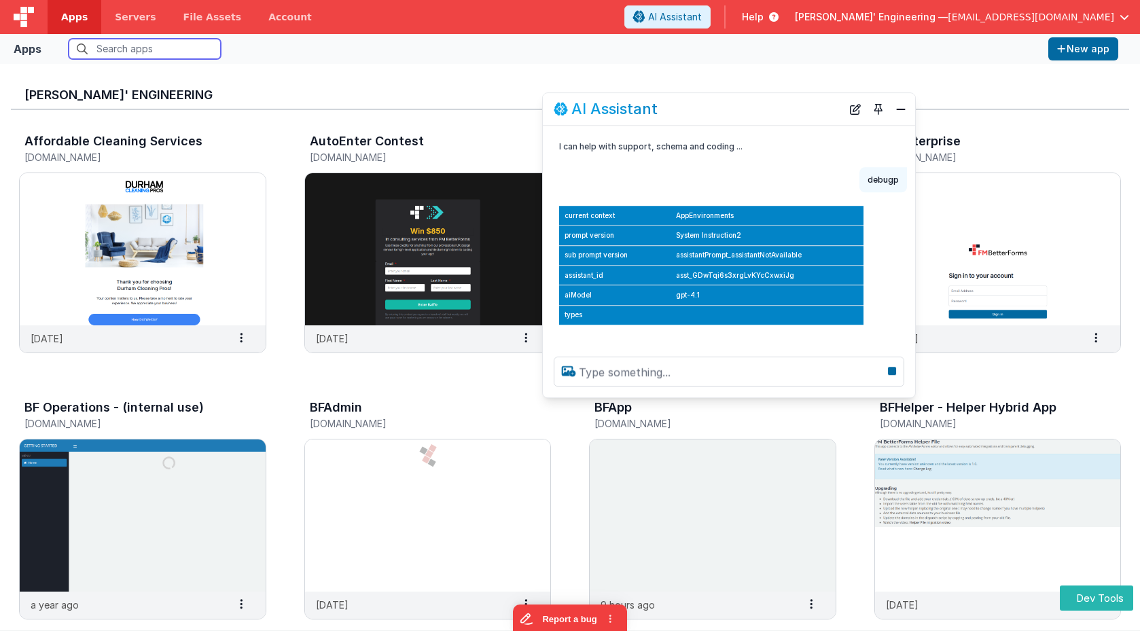
click at [116, 49] on input "text" at bounding box center [145, 49] width 152 height 20
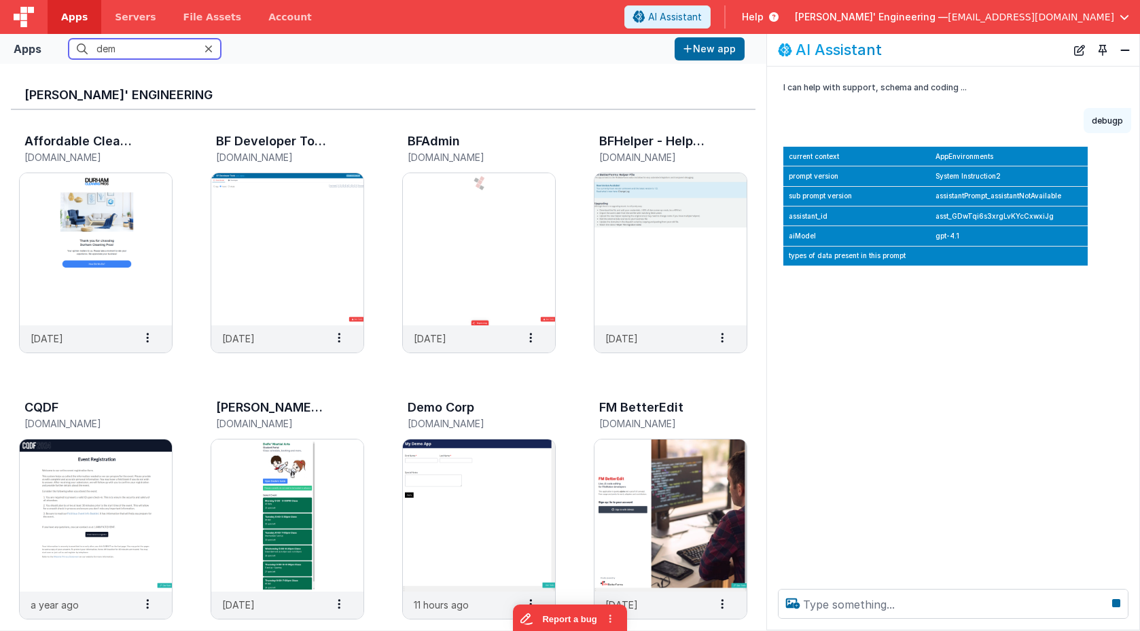
type input "demo"
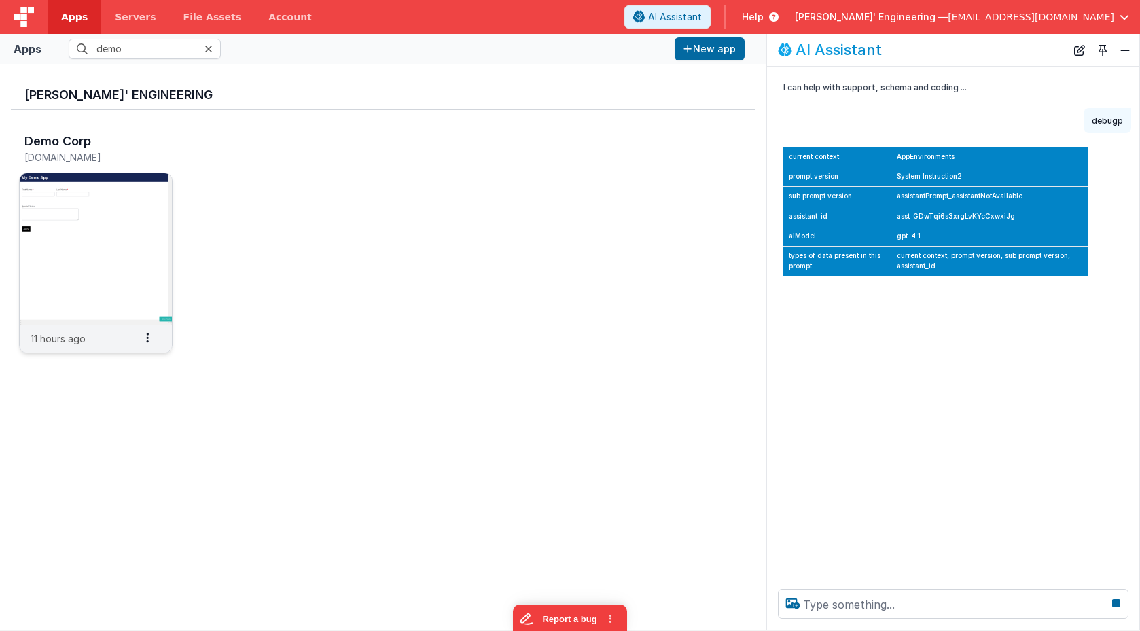
click at [82, 213] on img at bounding box center [96, 249] width 152 height 152
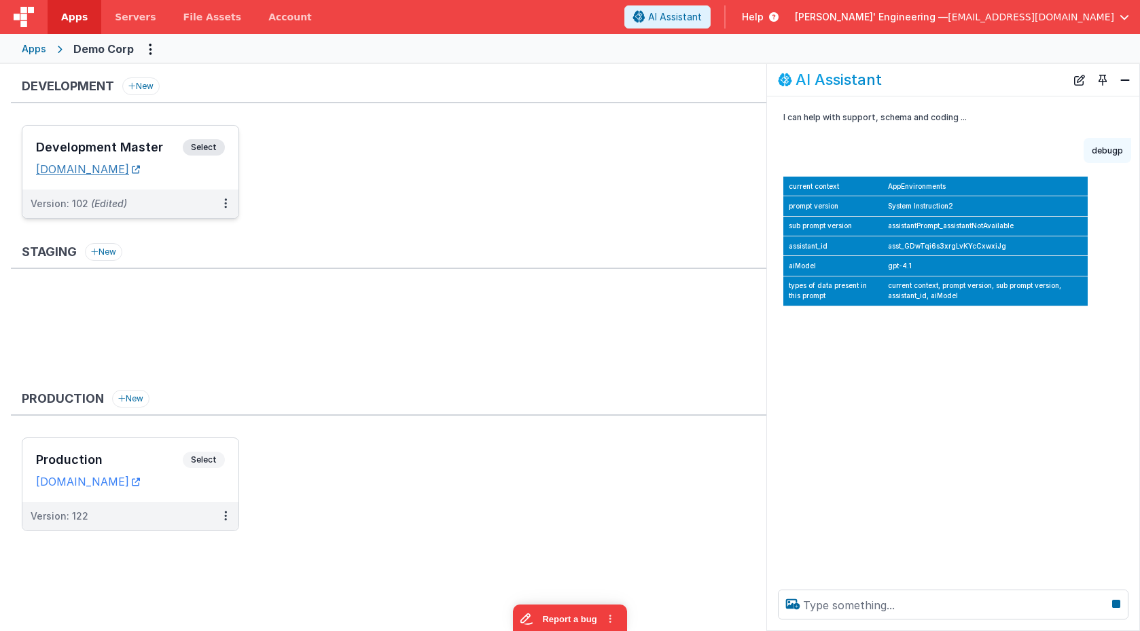
click at [140, 169] on icon at bounding box center [136, 169] width 8 height 1
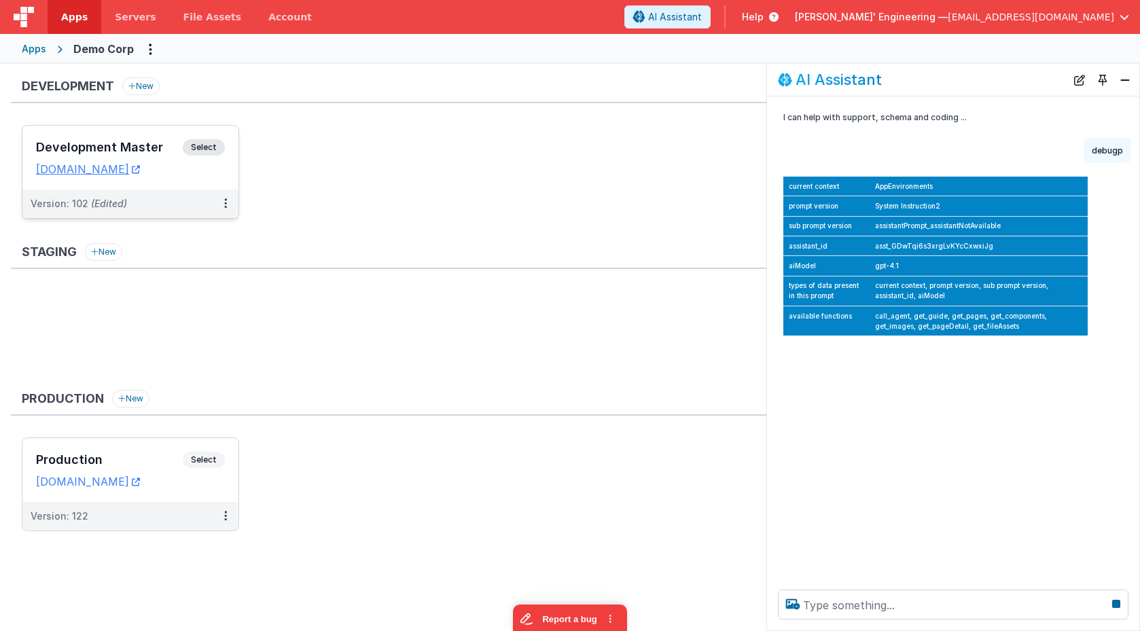
click at [174, 135] on div "Development Master Select URLs demodev.fmbetterforms.com" at bounding box center [130, 158] width 216 height 64
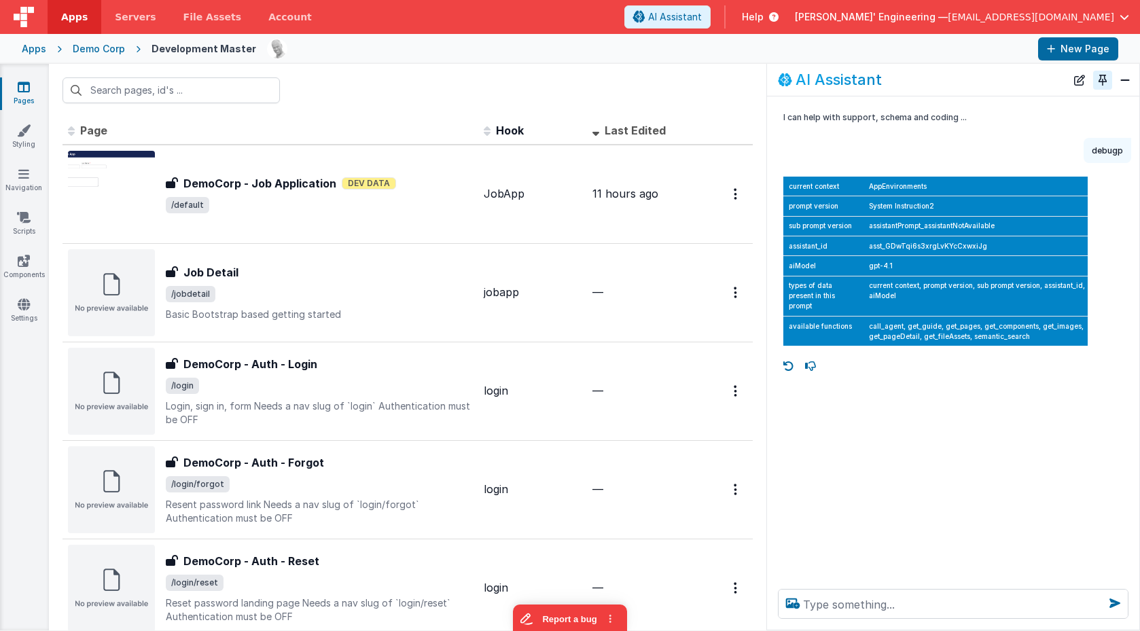
drag, startPoint x: 1125, startPoint y: 75, endPoint x: 1097, endPoint y: 84, distance: 28.6
click at [1125, 75] on button "Close" at bounding box center [1125, 80] width 18 height 19
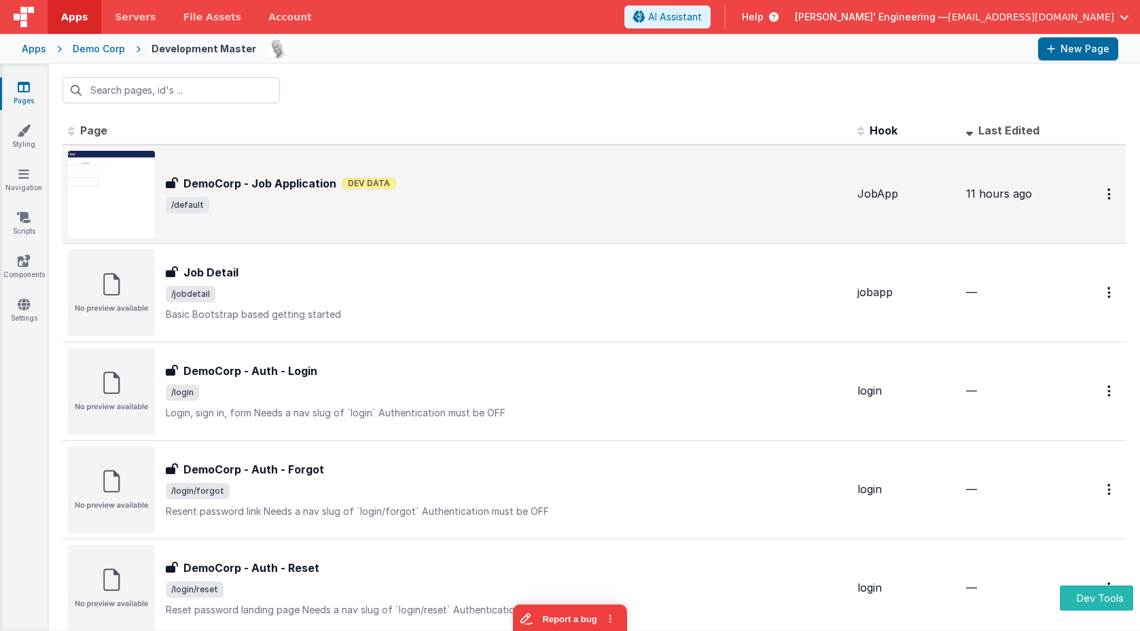
click at [228, 194] on div "DemoCorp - Job Application DemoCorp - Job Application Dev Data /default" at bounding box center [506, 194] width 680 height 38
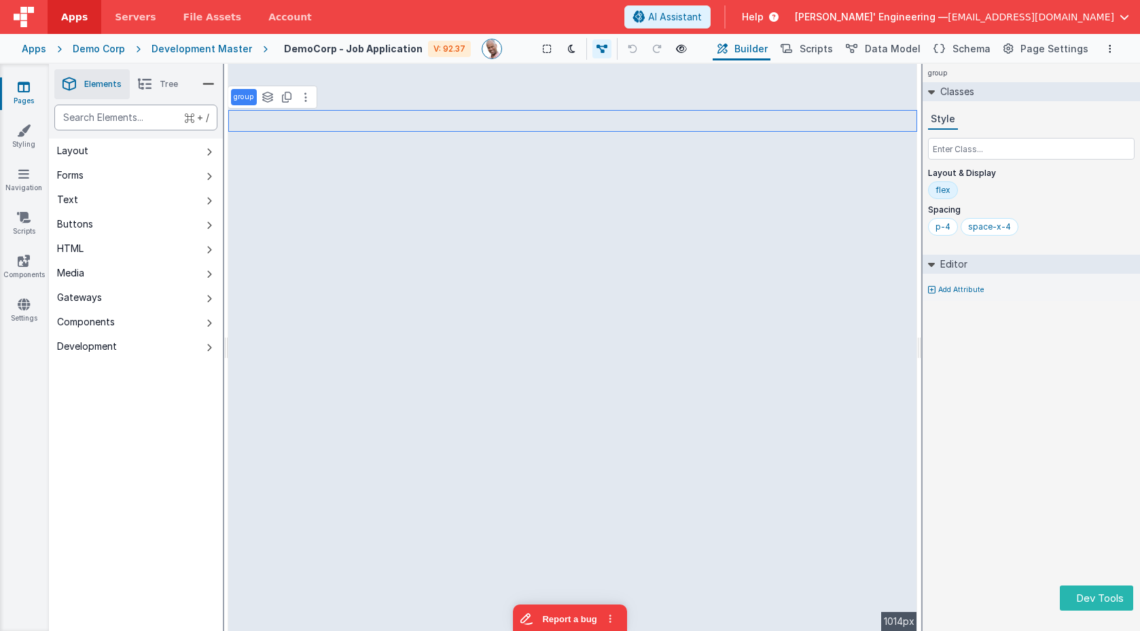
click at [140, 120] on div "text" at bounding box center [135, 118] width 163 height 26
type div "ht"
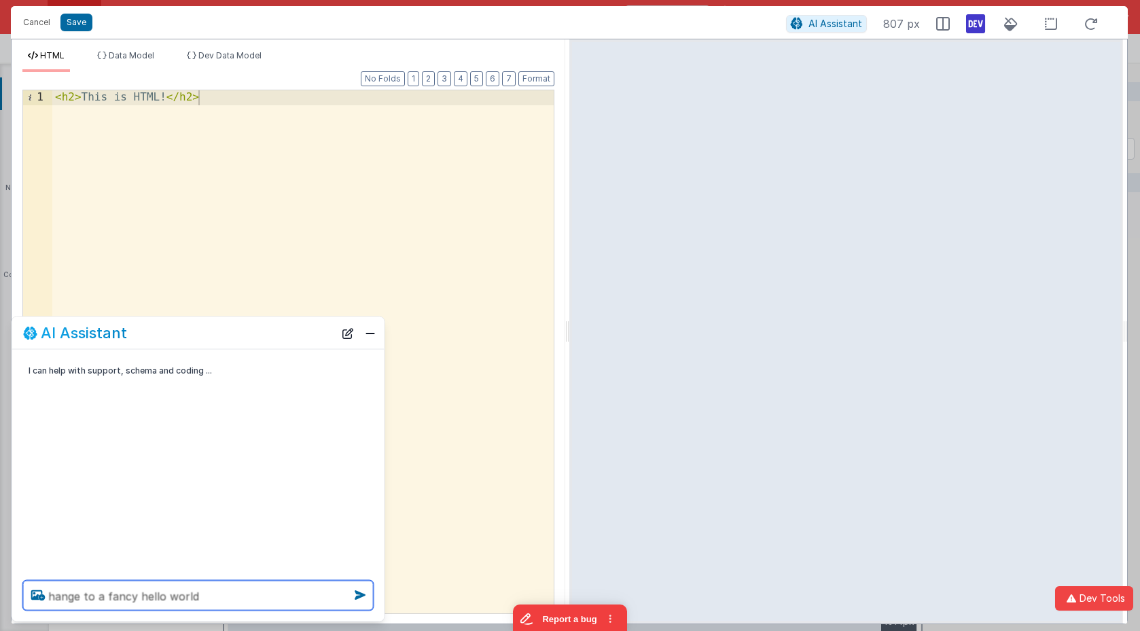
type textarea "hange to a fancy hello world"
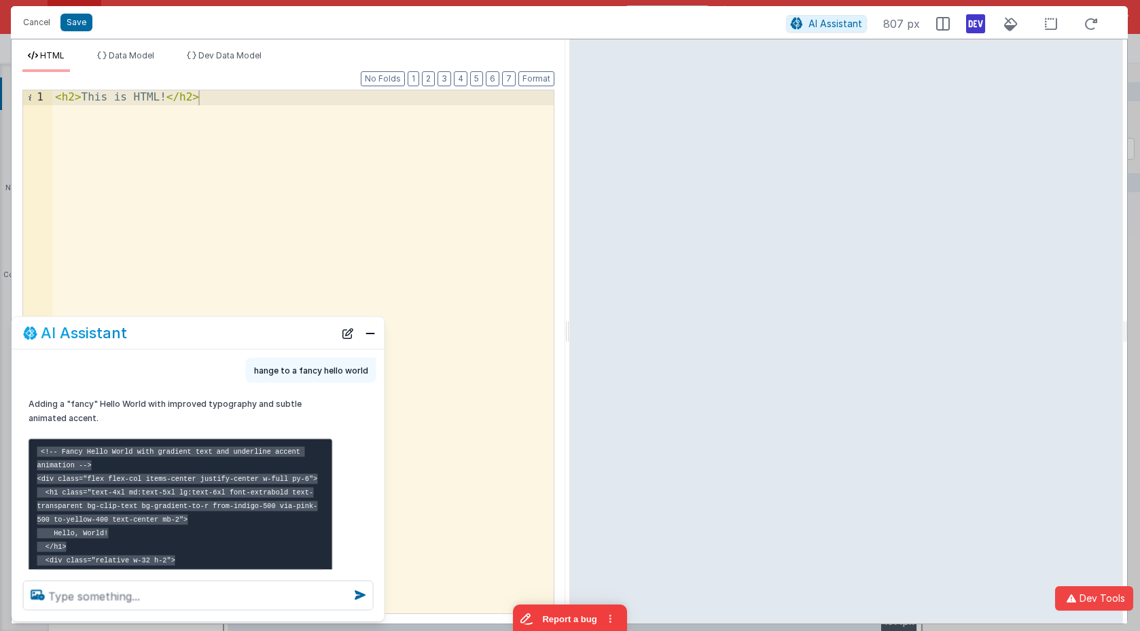
scroll to position [36, 0]
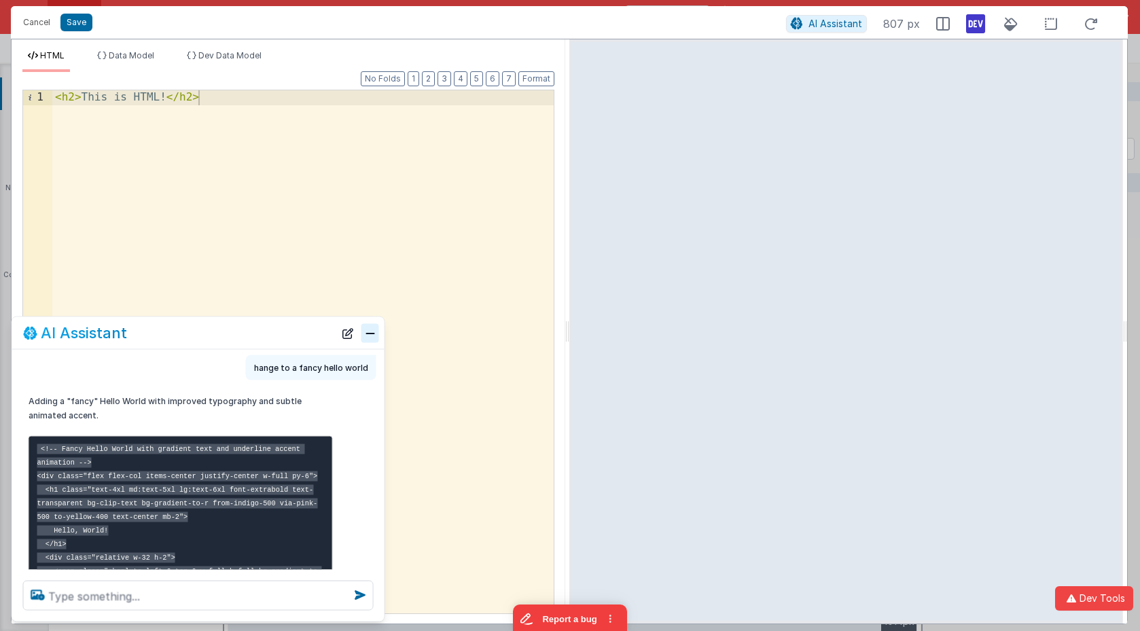
click at [369, 331] on button "Close" at bounding box center [370, 332] width 18 height 19
